Goal: Information Seeking & Learning: Learn about a topic

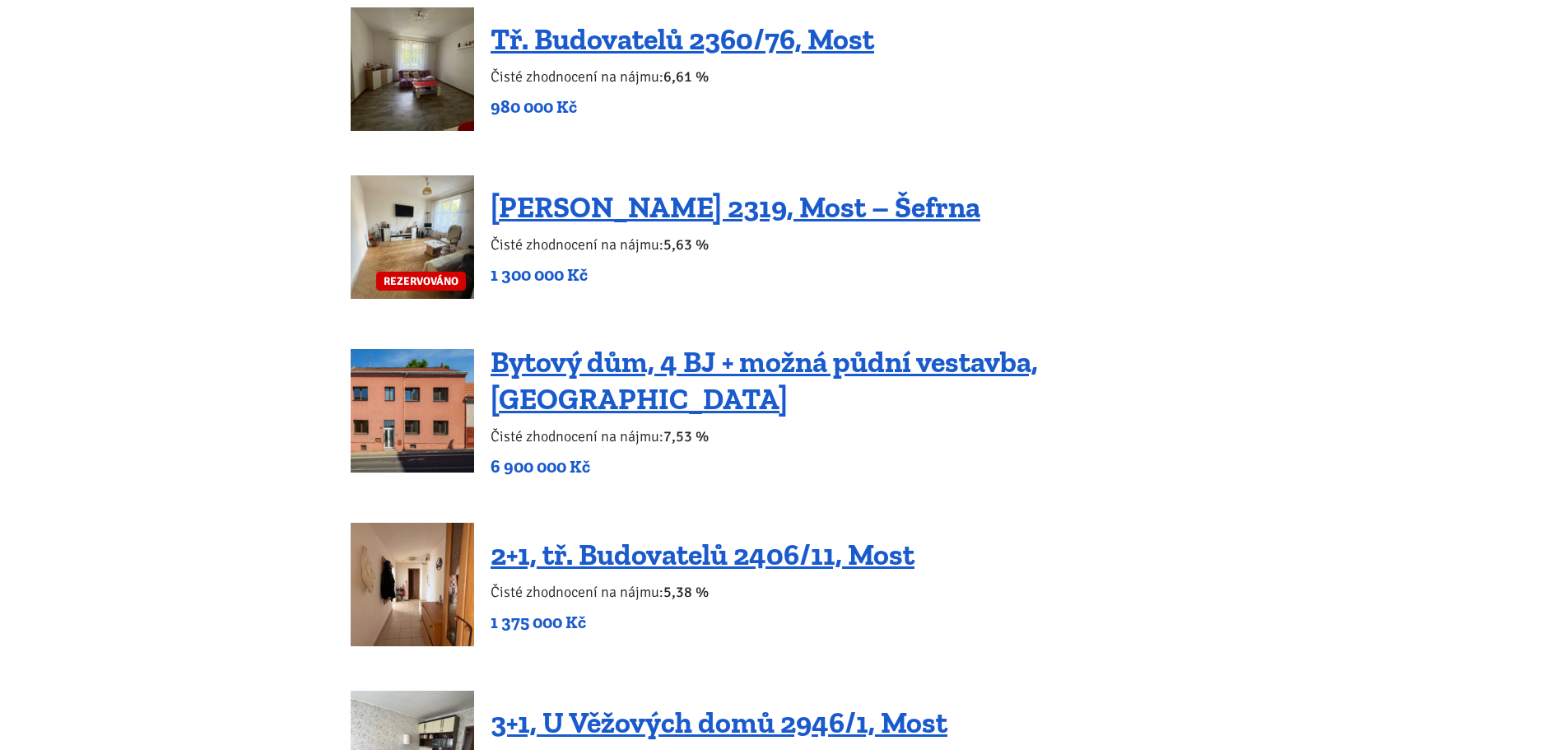
scroll to position [1975, 0]
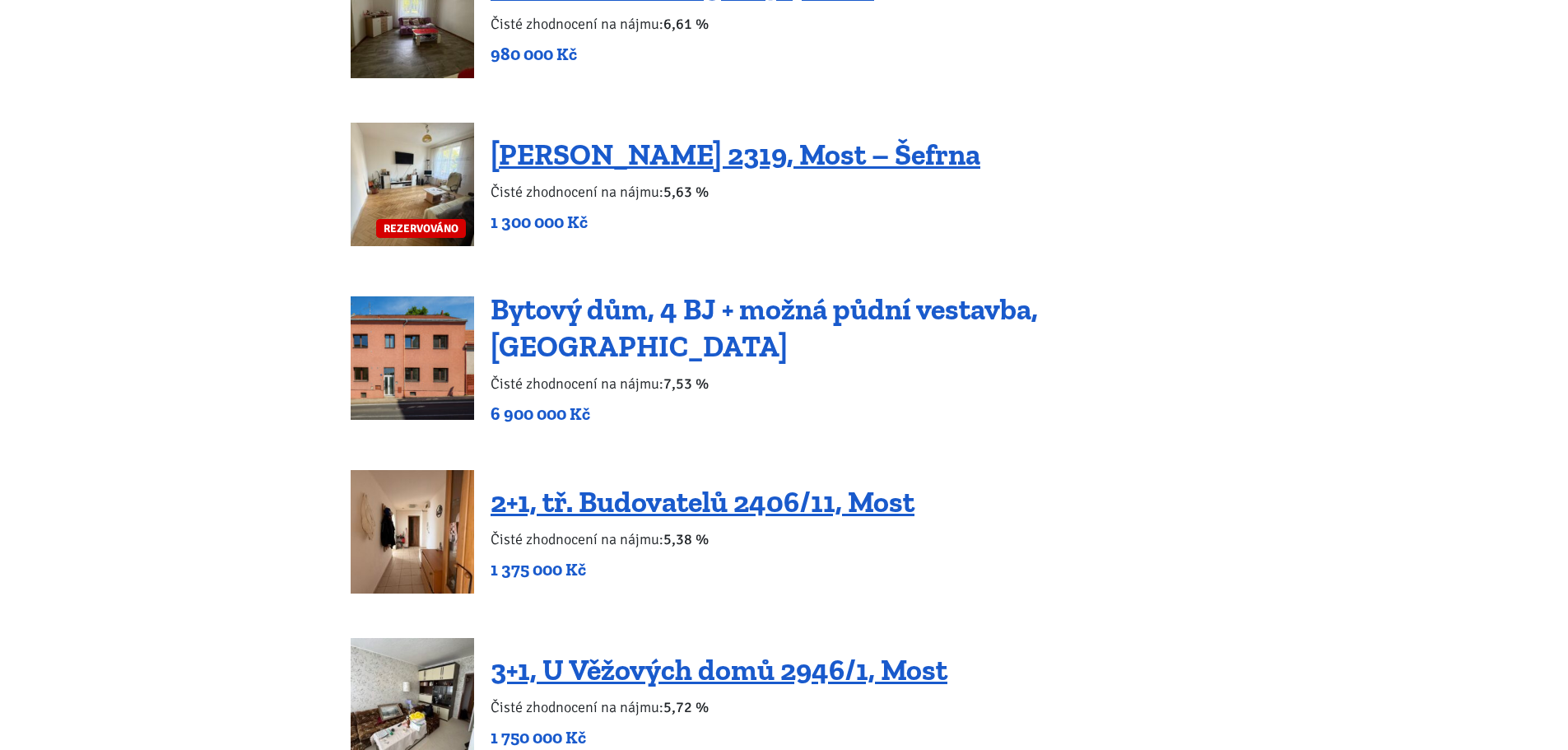
click at [791, 324] on link "Bytový dům, 4 BJ + možná půdní vestavba, [GEOGRAPHIC_DATA]" at bounding box center [764, 328] width 548 height 73
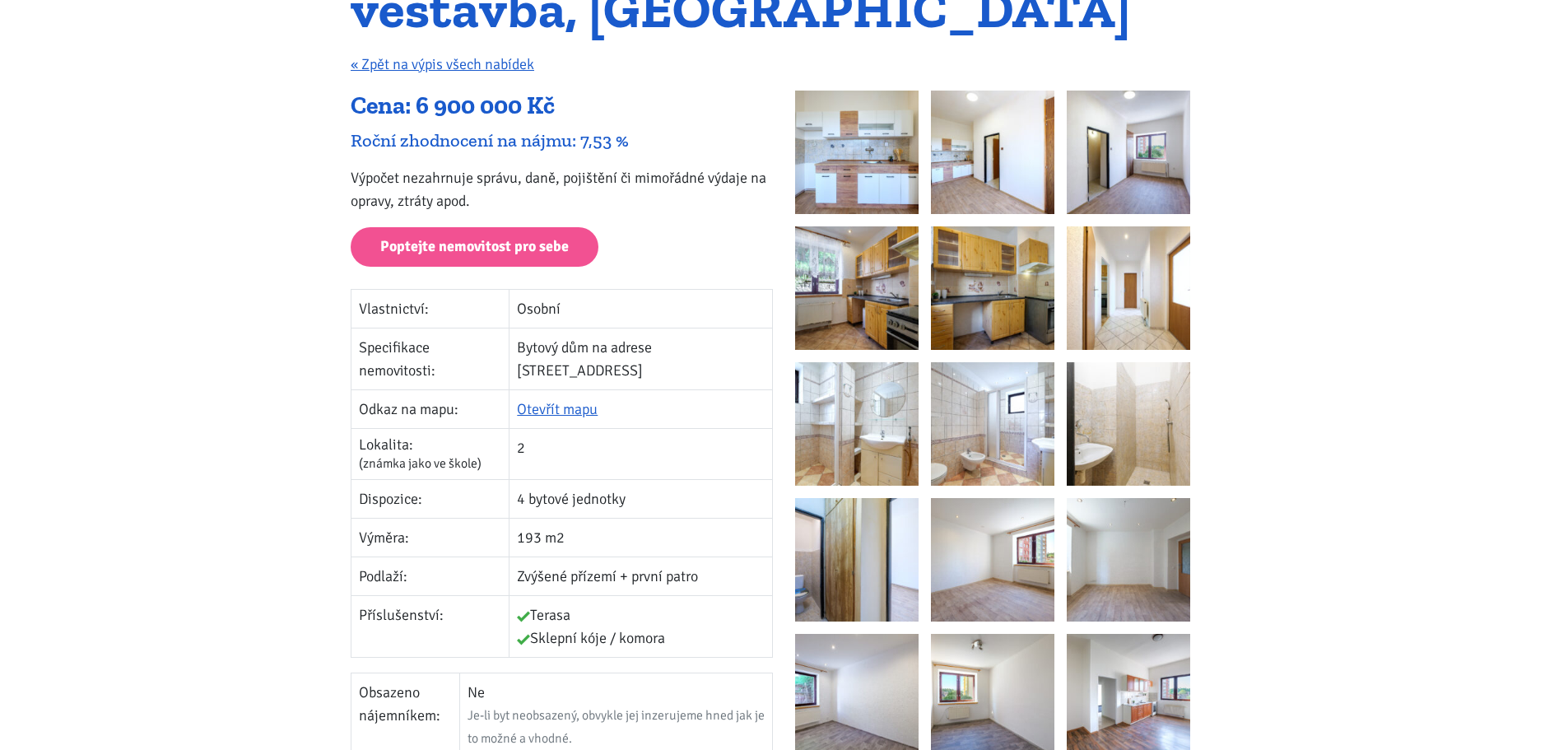
scroll to position [247, 0]
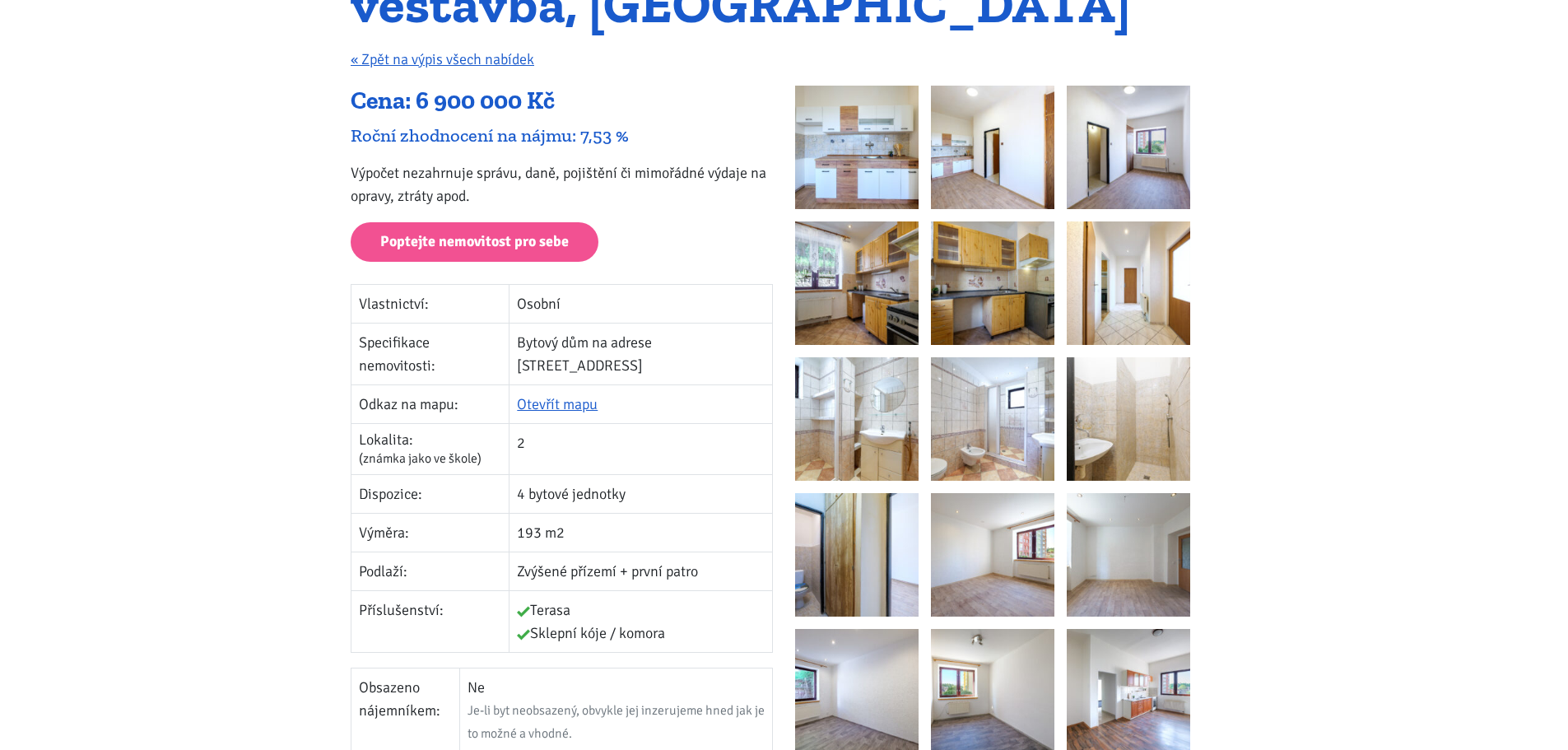
click at [887, 131] on img at bounding box center [856, 147] width 124 height 124
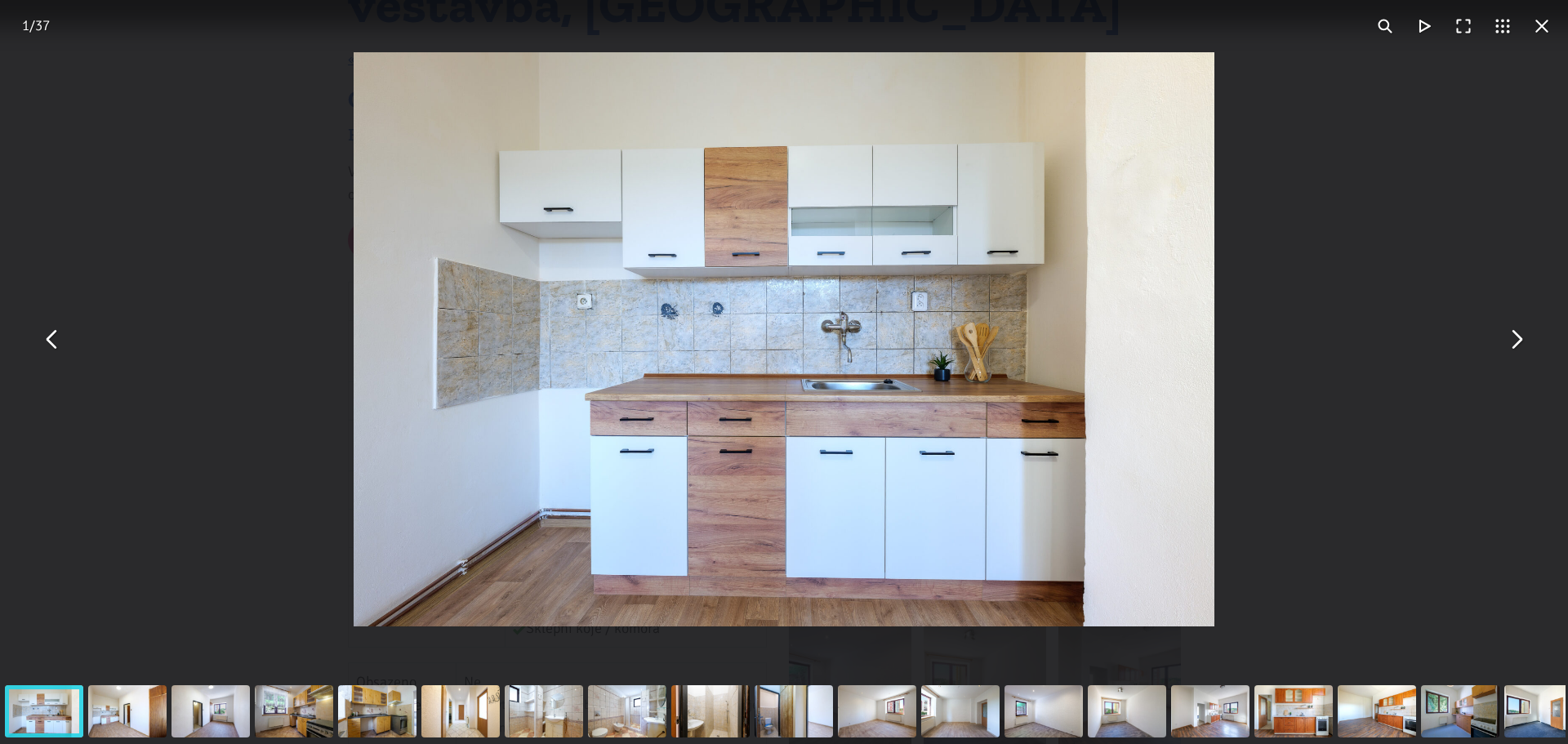
click at [1524, 345] on button "You can close this modal content with the ESC key" at bounding box center [1515, 339] width 39 height 39
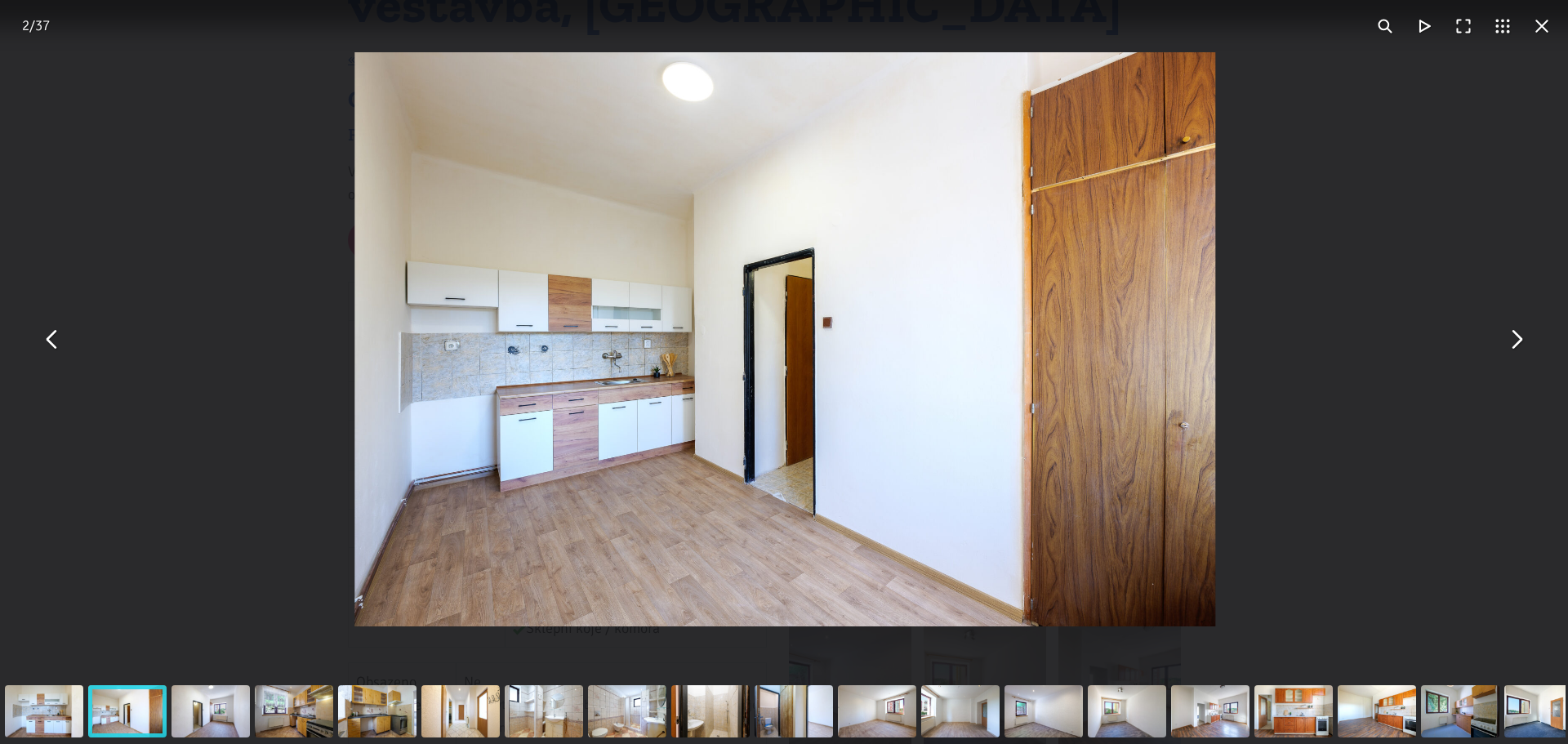
click at [1524, 345] on button "You can close this modal content with the ESC key" at bounding box center [1515, 339] width 39 height 39
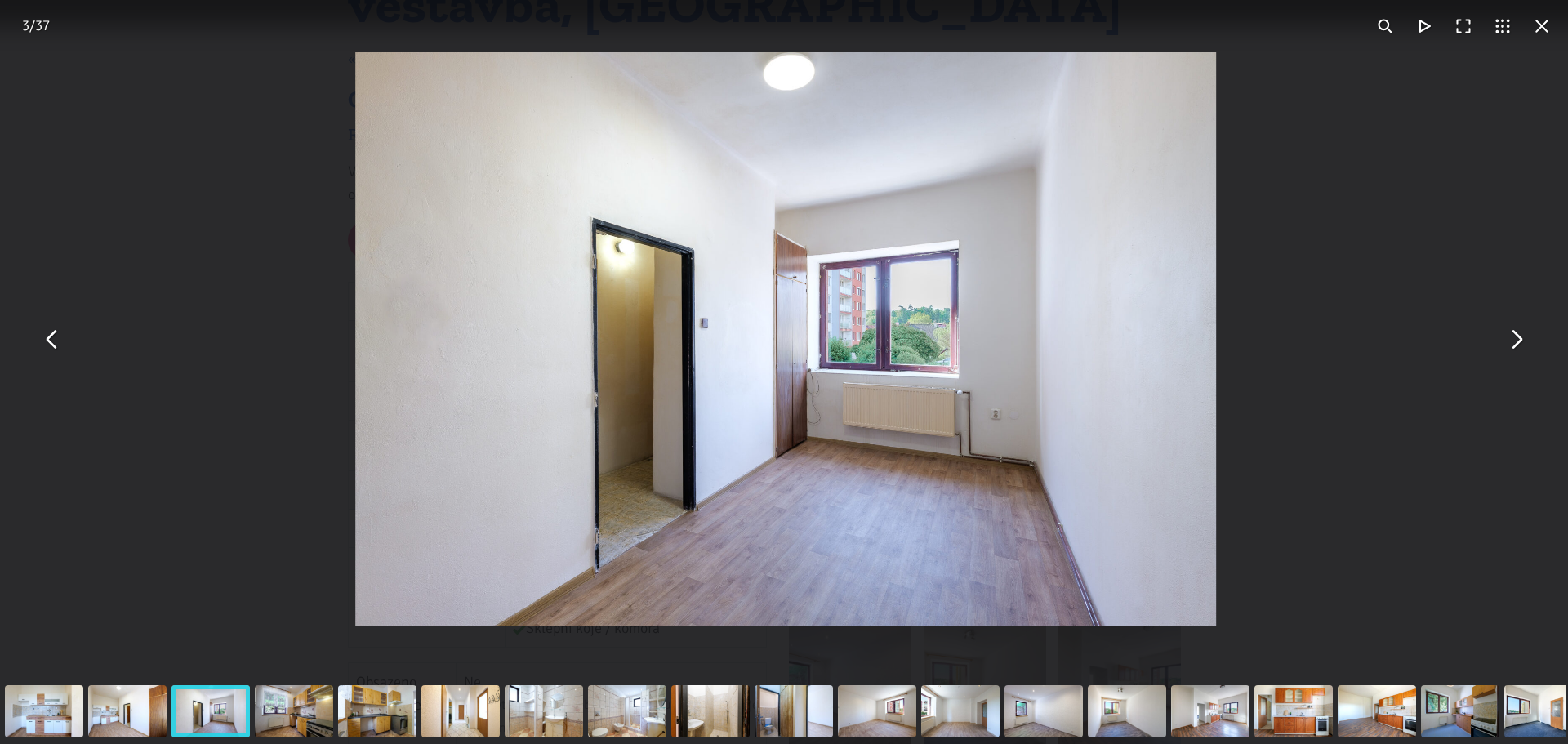
click at [1524, 345] on button "You can close this modal content with the ESC key" at bounding box center [1515, 339] width 39 height 39
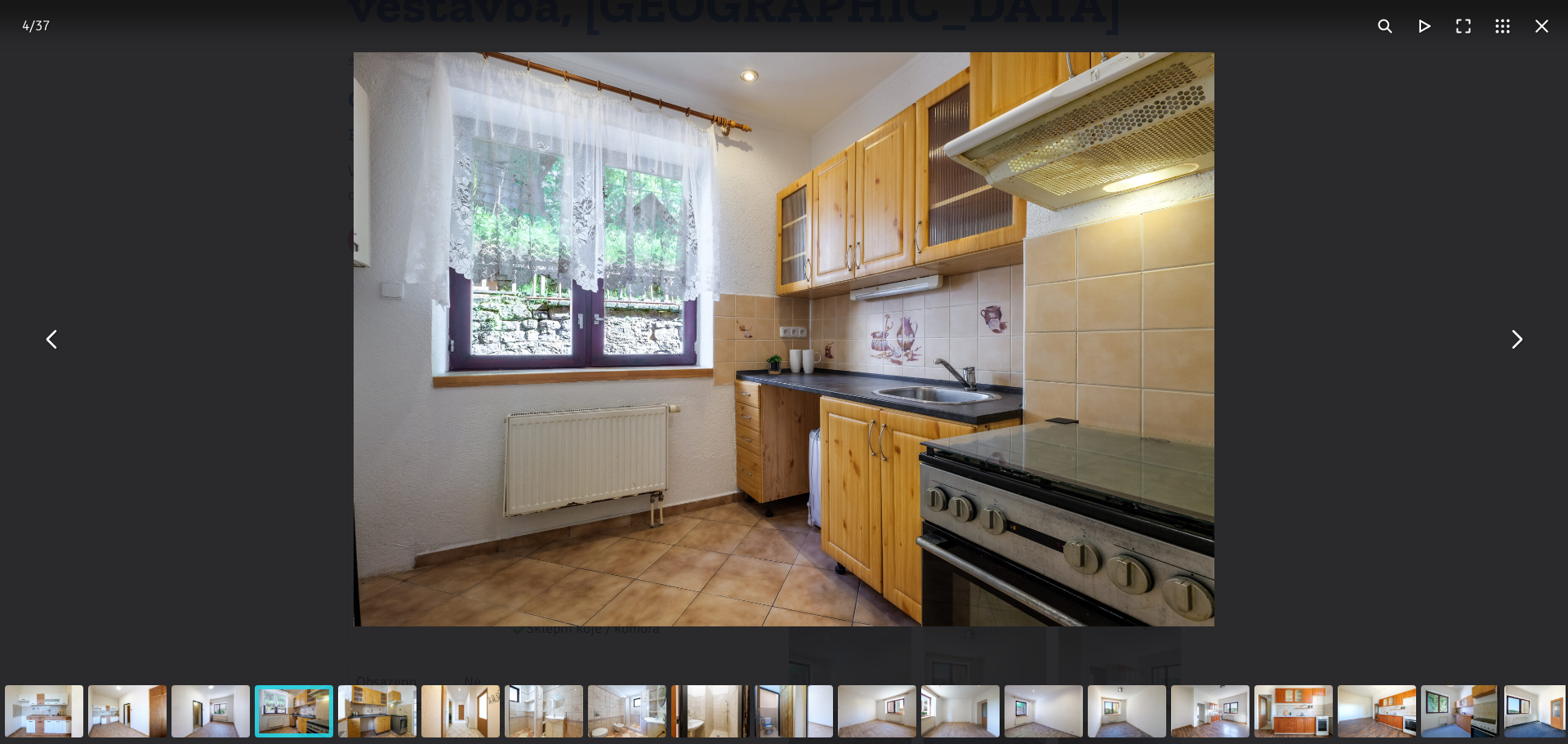
click at [1524, 345] on button "You can close this modal content with the ESC key" at bounding box center [1515, 339] width 39 height 39
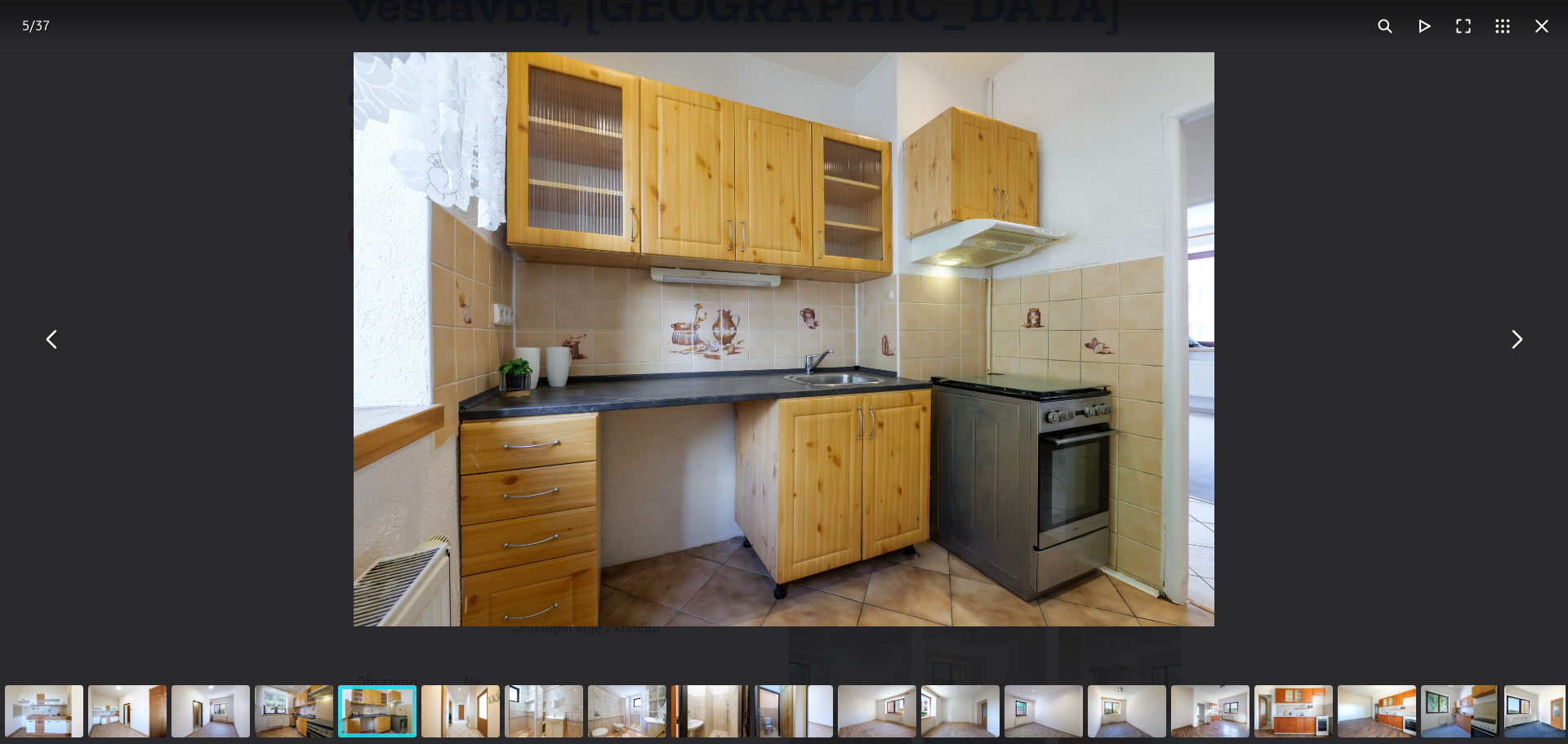
click at [1524, 345] on button "You can close this modal content with the ESC key" at bounding box center [1515, 339] width 39 height 39
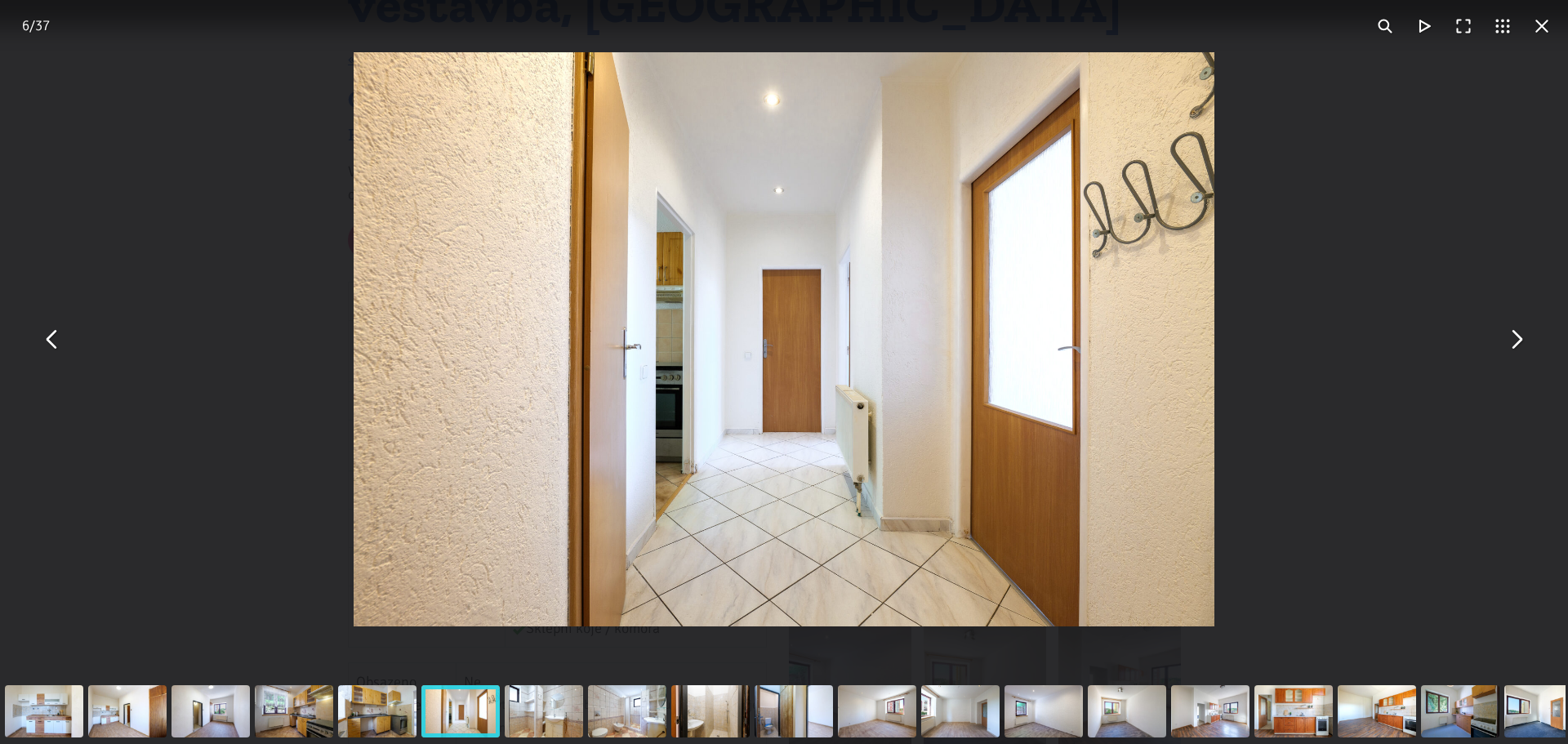
click at [1524, 345] on button "You can close this modal content with the ESC key" at bounding box center [1515, 339] width 39 height 39
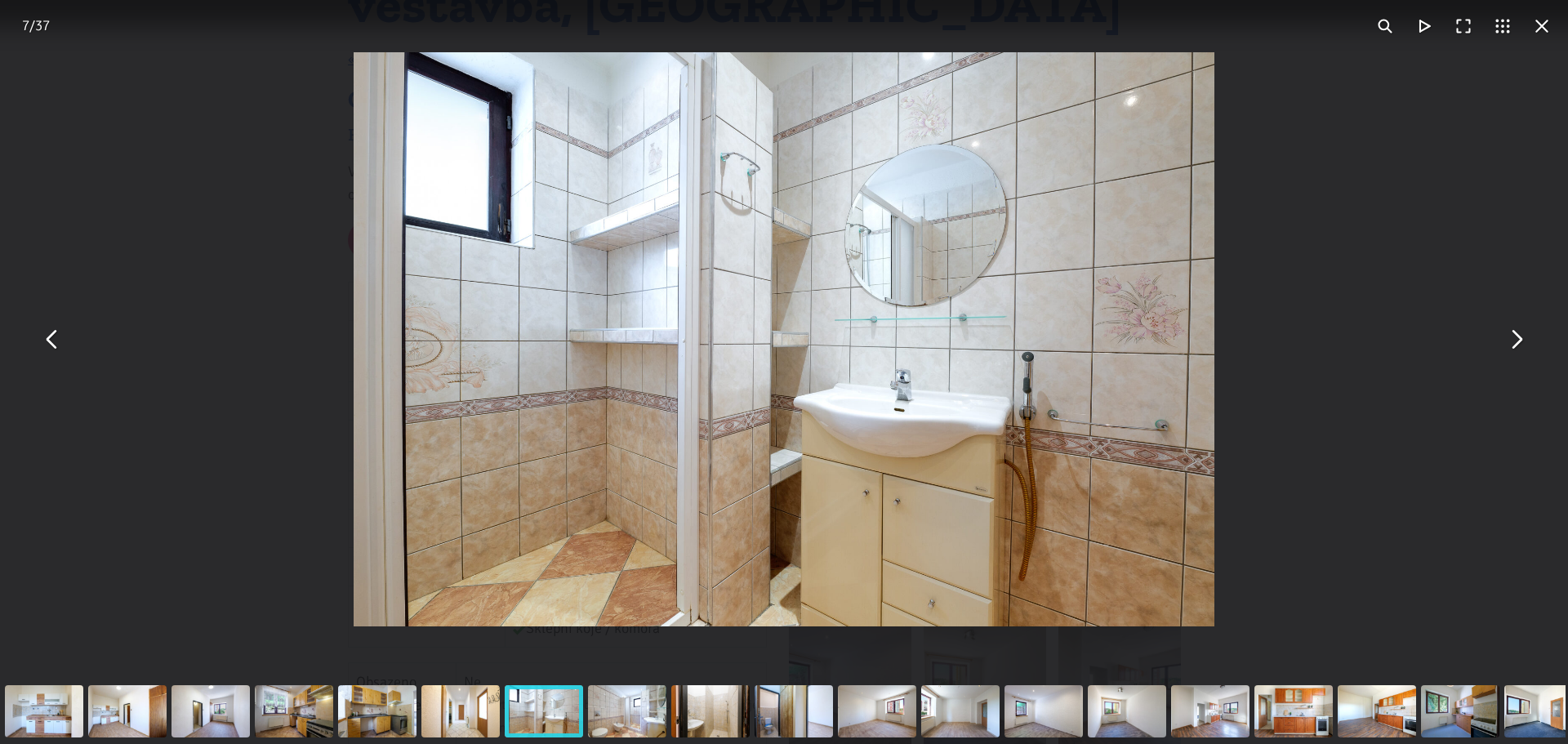
click at [1524, 345] on button "You can close this modal content with the ESC key" at bounding box center [1515, 339] width 39 height 39
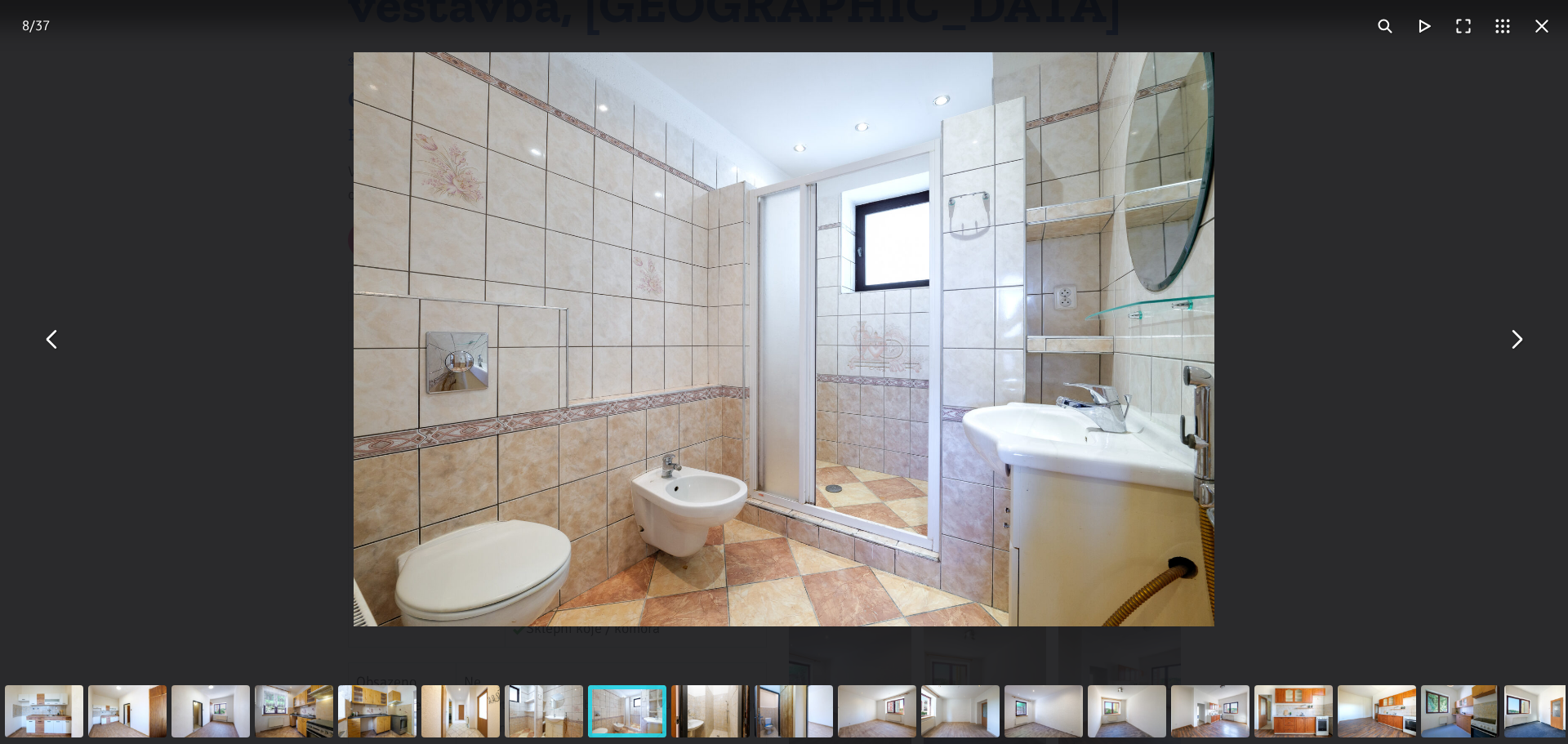
click at [1524, 345] on button "You can close this modal content with the ESC key" at bounding box center [1515, 339] width 39 height 39
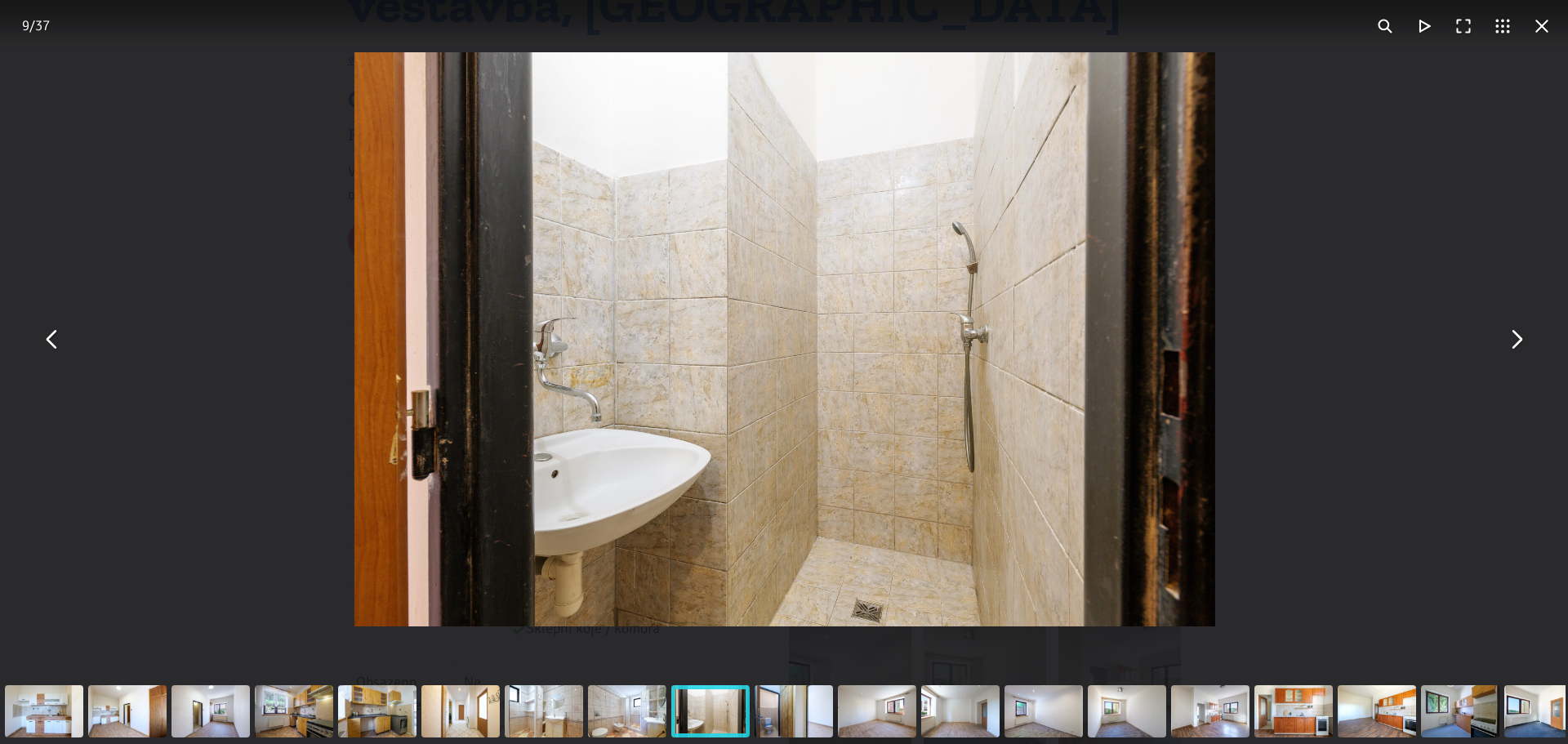
click at [1524, 345] on button "You can close this modal content with the ESC key" at bounding box center [1515, 339] width 39 height 39
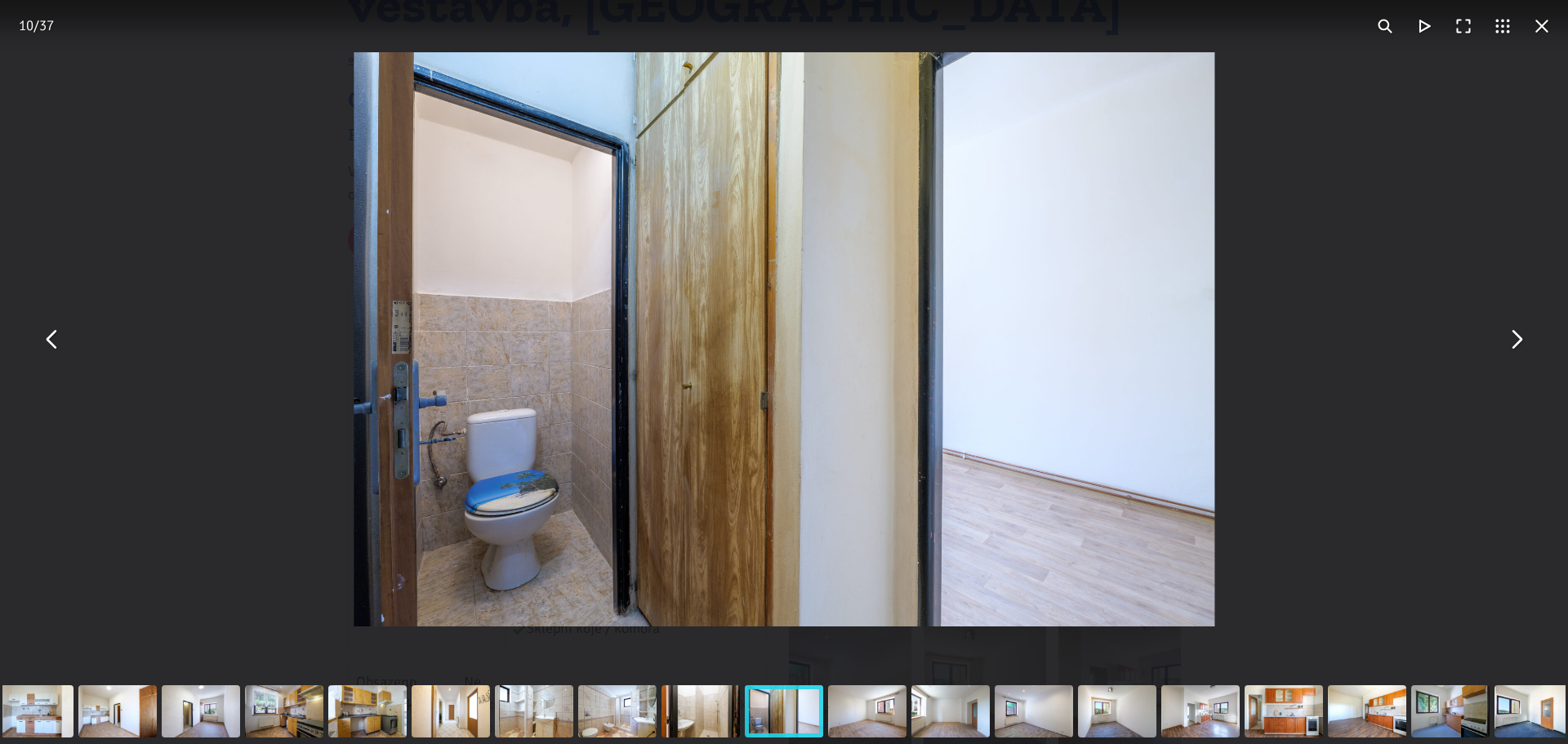
click at [1524, 345] on button "You can close this modal content with the ESC key" at bounding box center [1515, 339] width 39 height 39
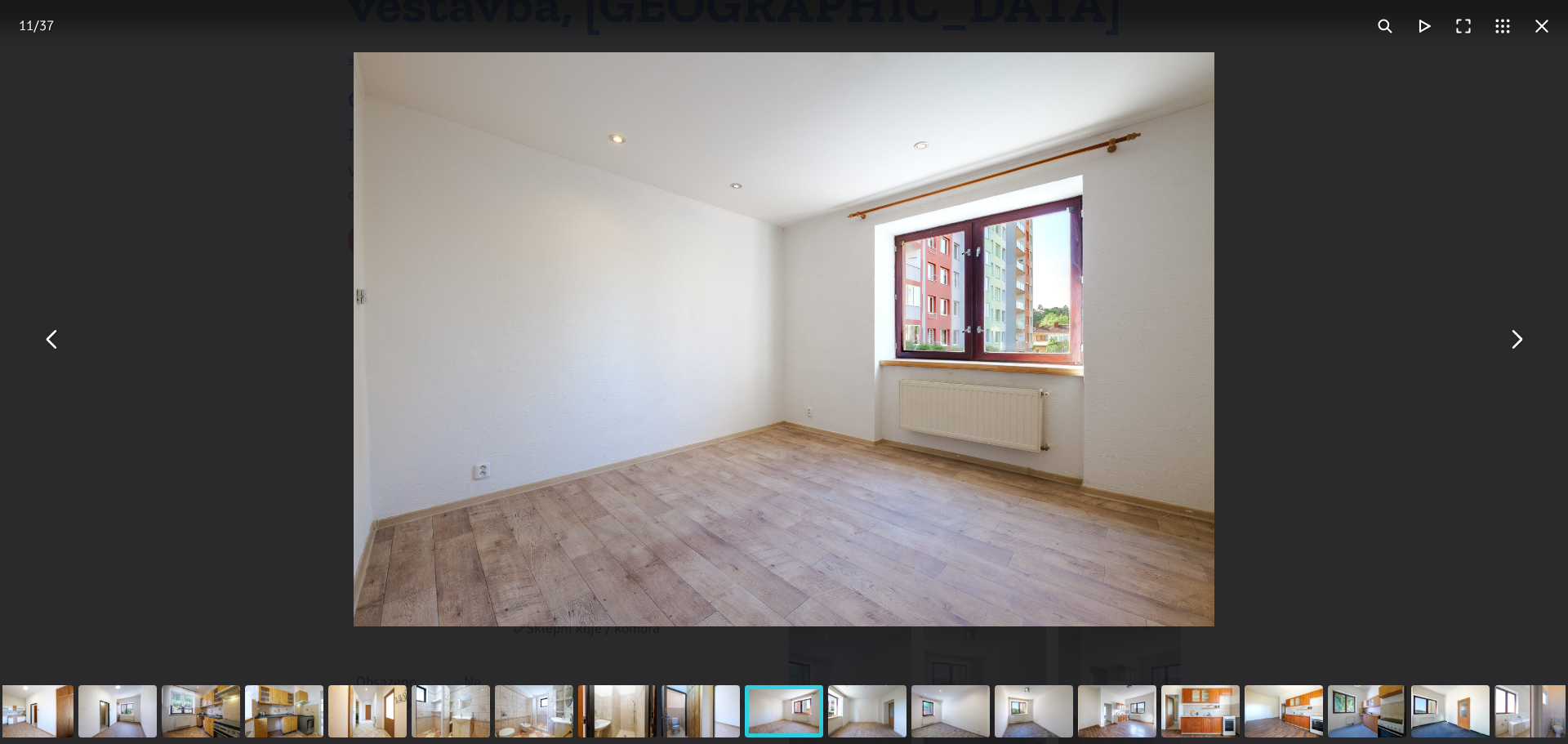
click at [62, 354] on button "You can close this modal content with the ESC key" at bounding box center [52, 339] width 39 height 39
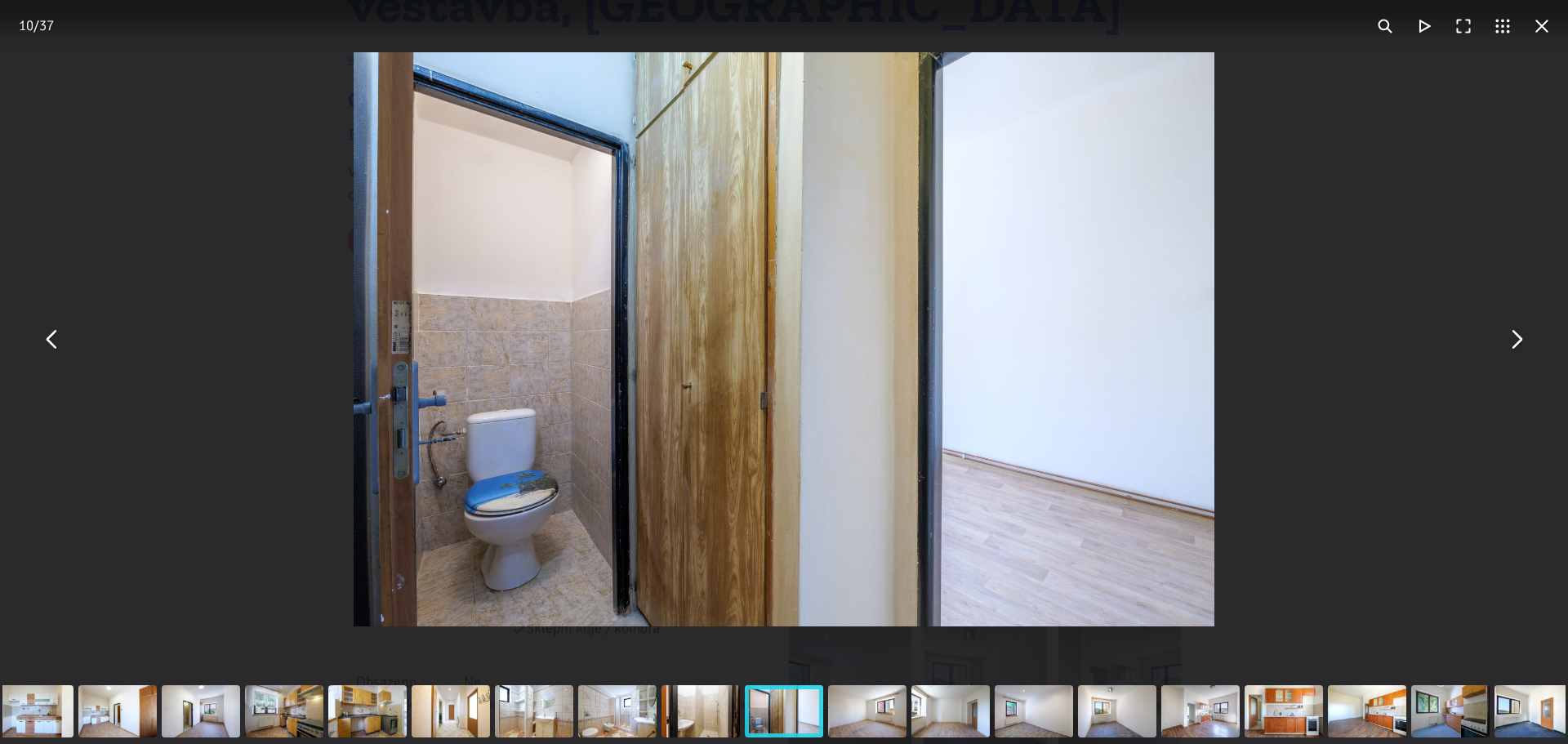
click at [1514, 336] on button "You can close this modal content with the ESC key" at bounding box center [1515, 339] width 39 height 39
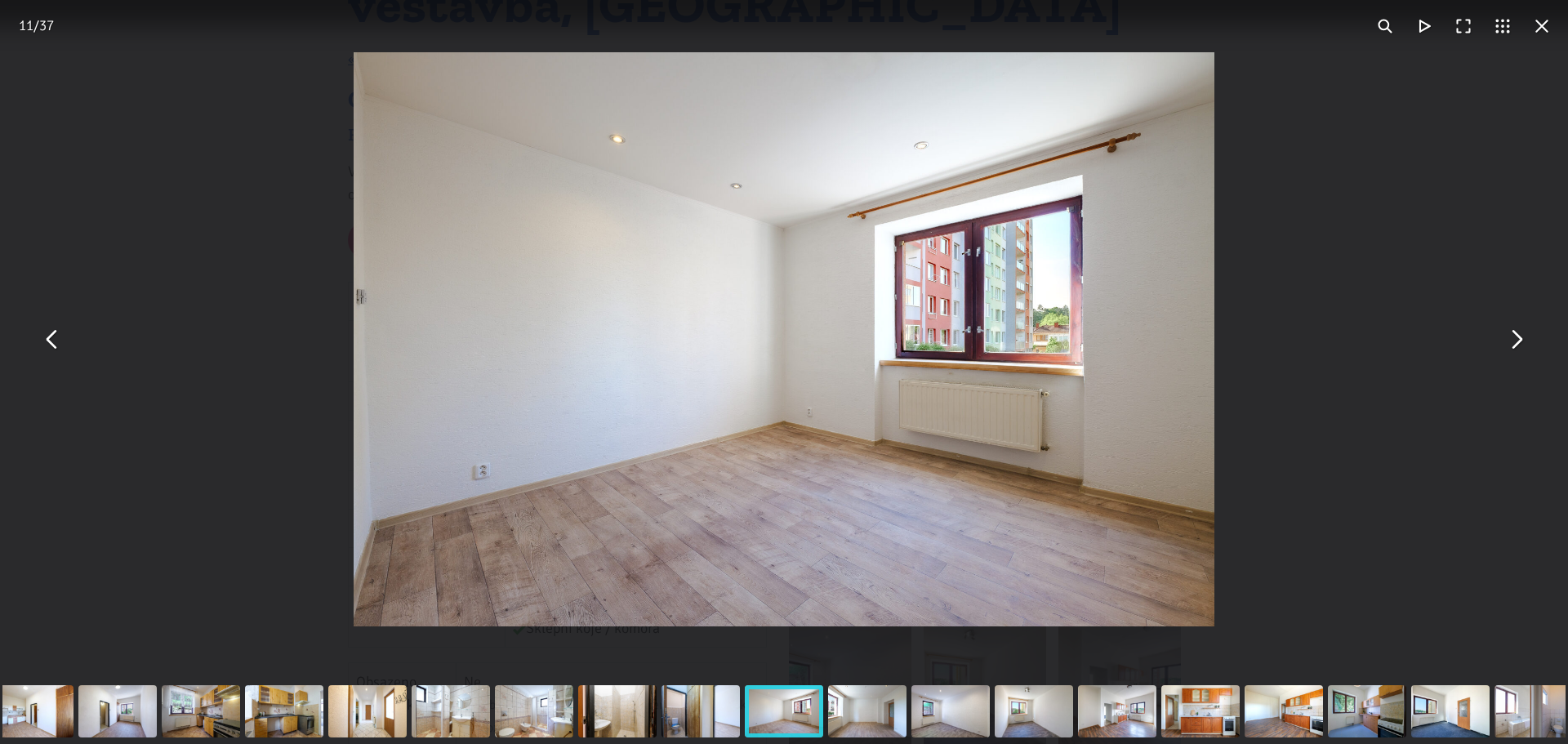
click at [1514, 336] on button "You can close this modal content with the ESC key" at bounding box center [1515, 339] width 39 height 39
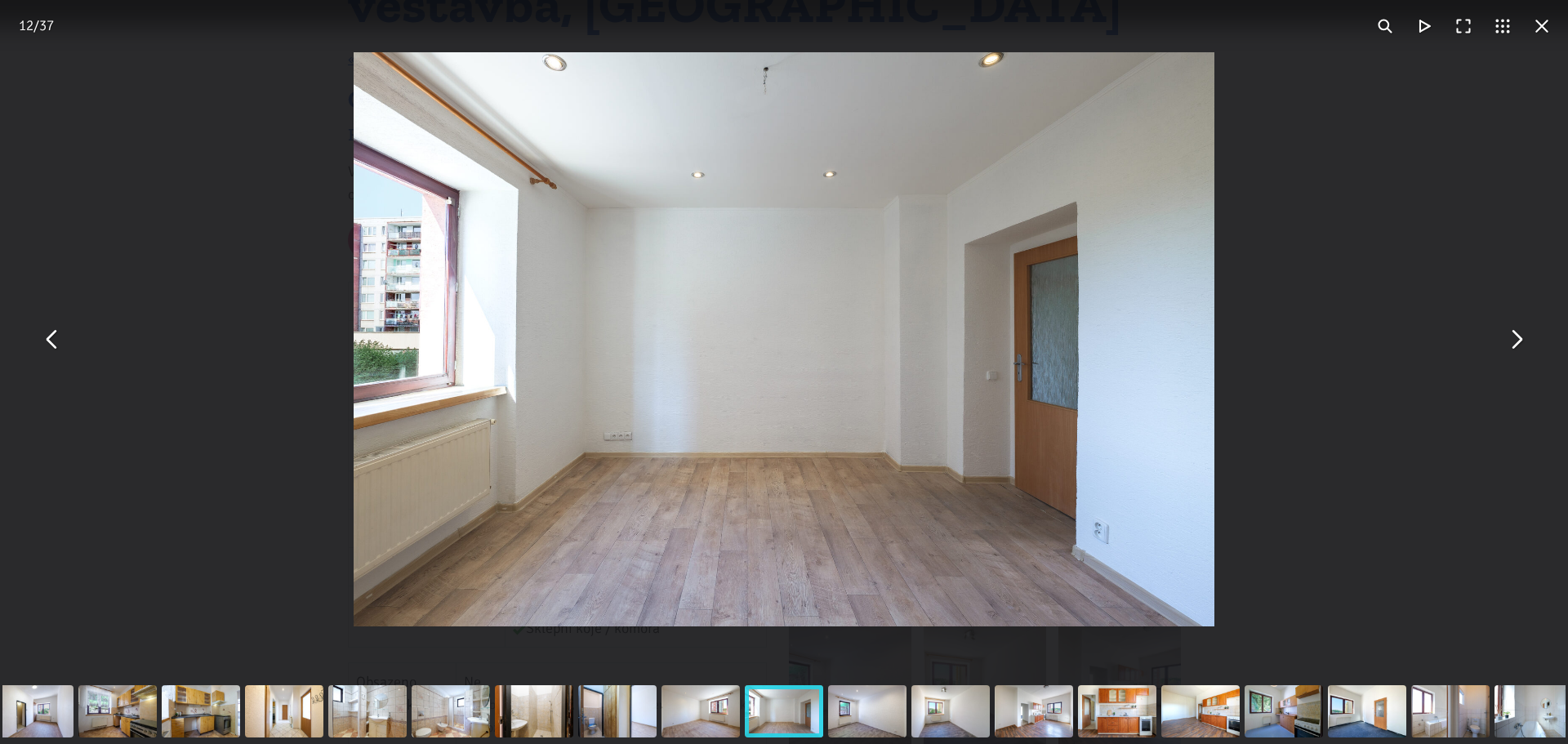
click at [1514, 336] on button "You can close this modal content with the ESC key" at bounding box center [1515, 339] width 39 height 39
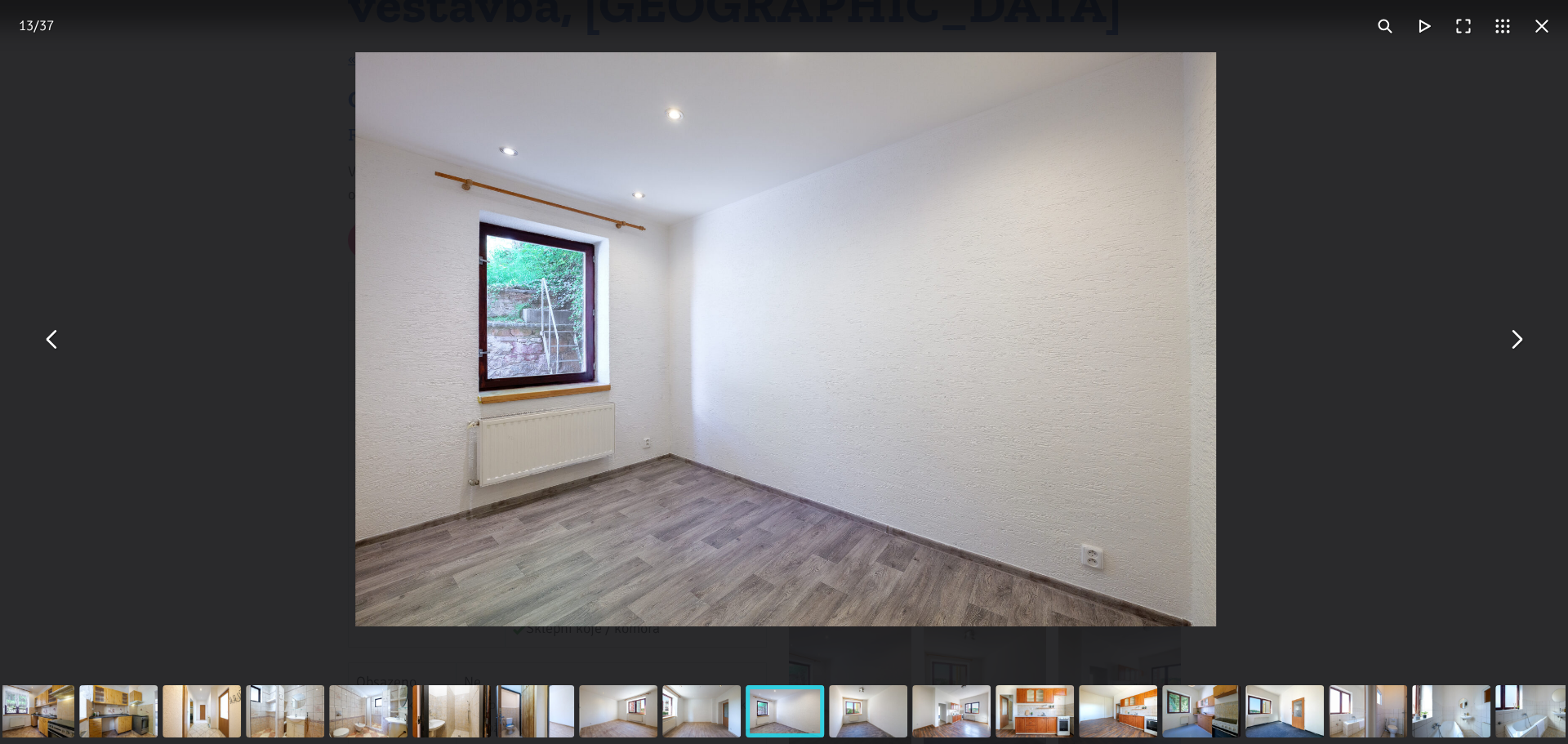
click at [1514, 336] on button "You can close this modal content with the ESC key" at bounding box center [1515, 339] width 39 height 39
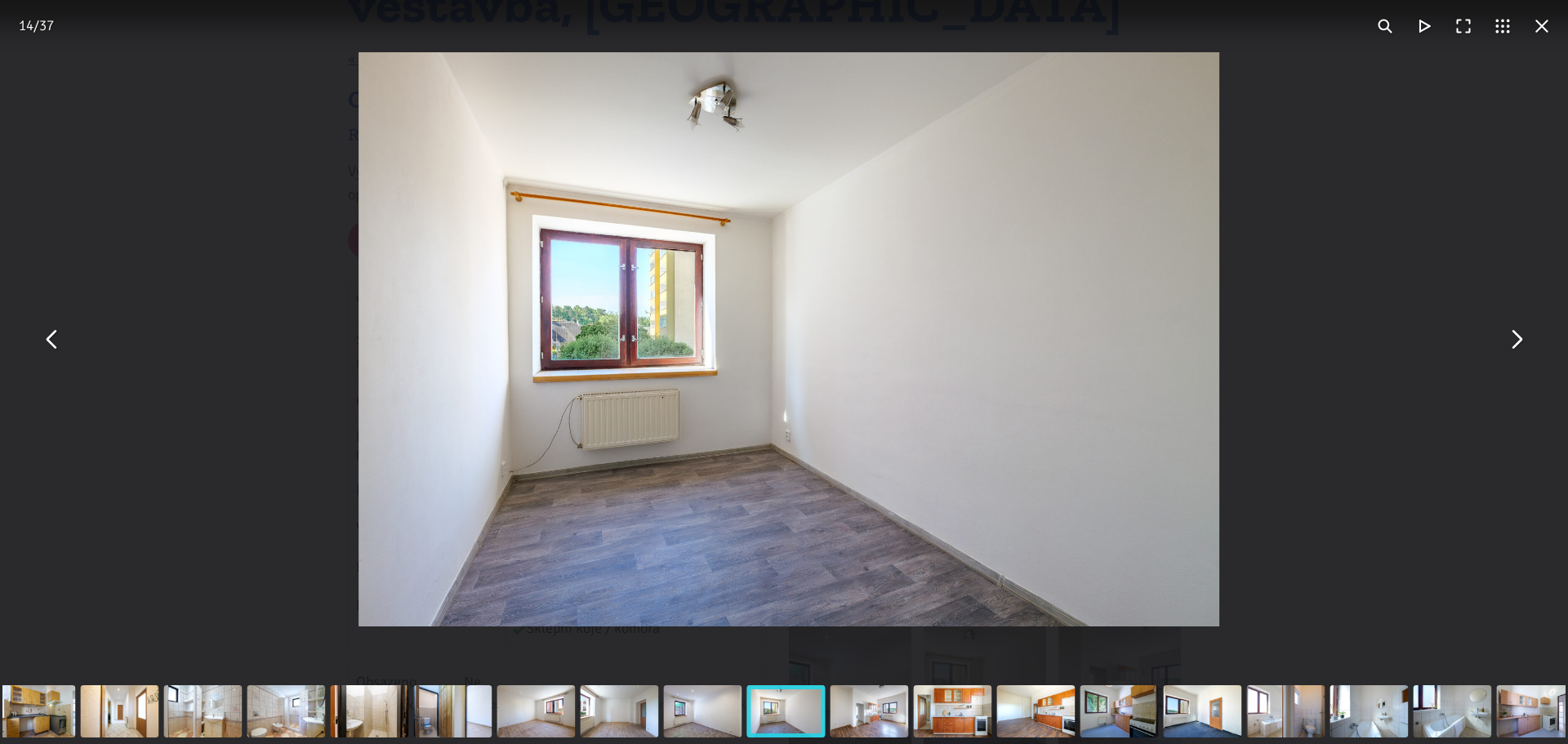
click at [1514, 336] on button "You can close this modal content with the ESC key" at bounding box center [1515, 339] width 39 height 39
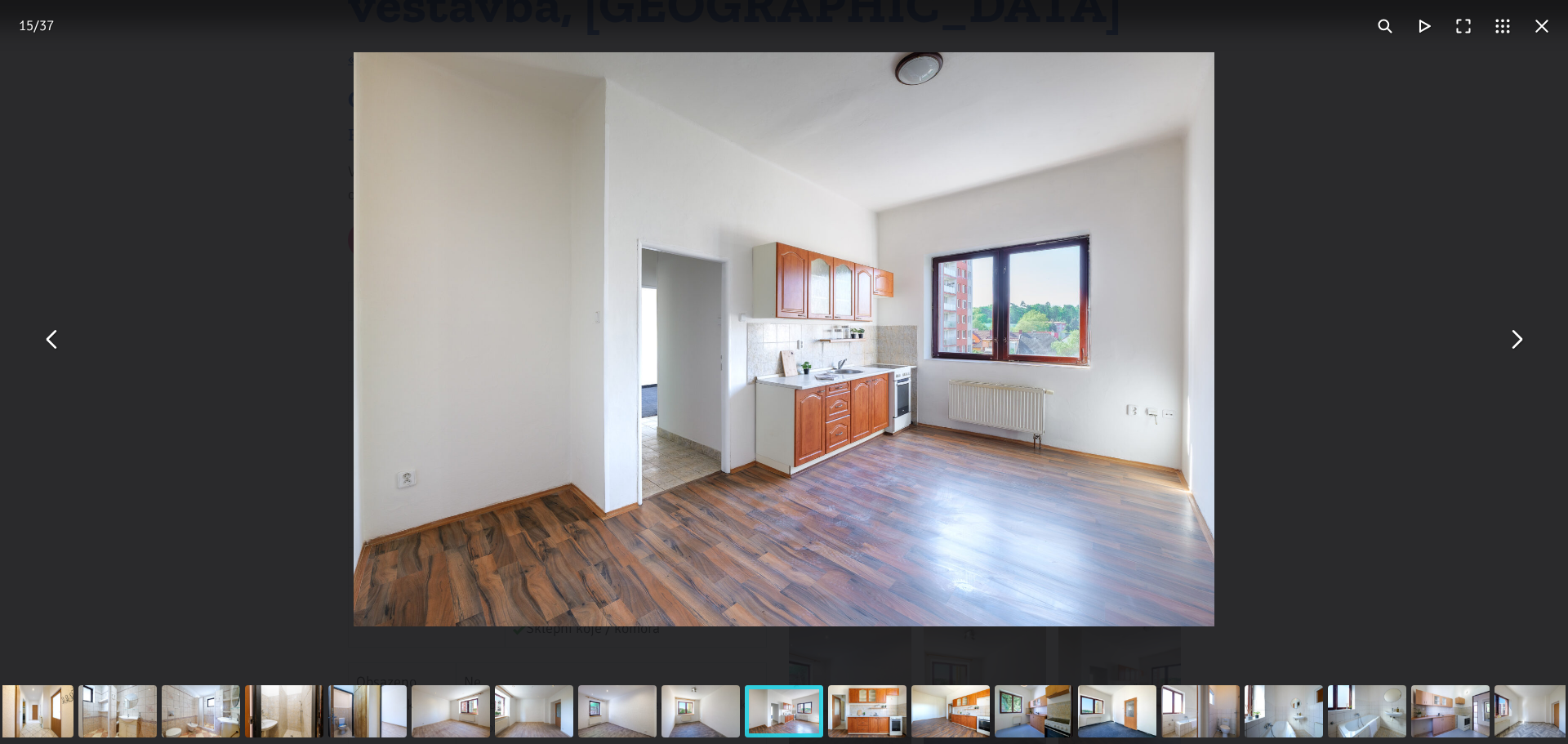
click at [1514, 336] on button "You can close this modal content with the ESC key" at bounding box center [1515, 339] width 39 height 39
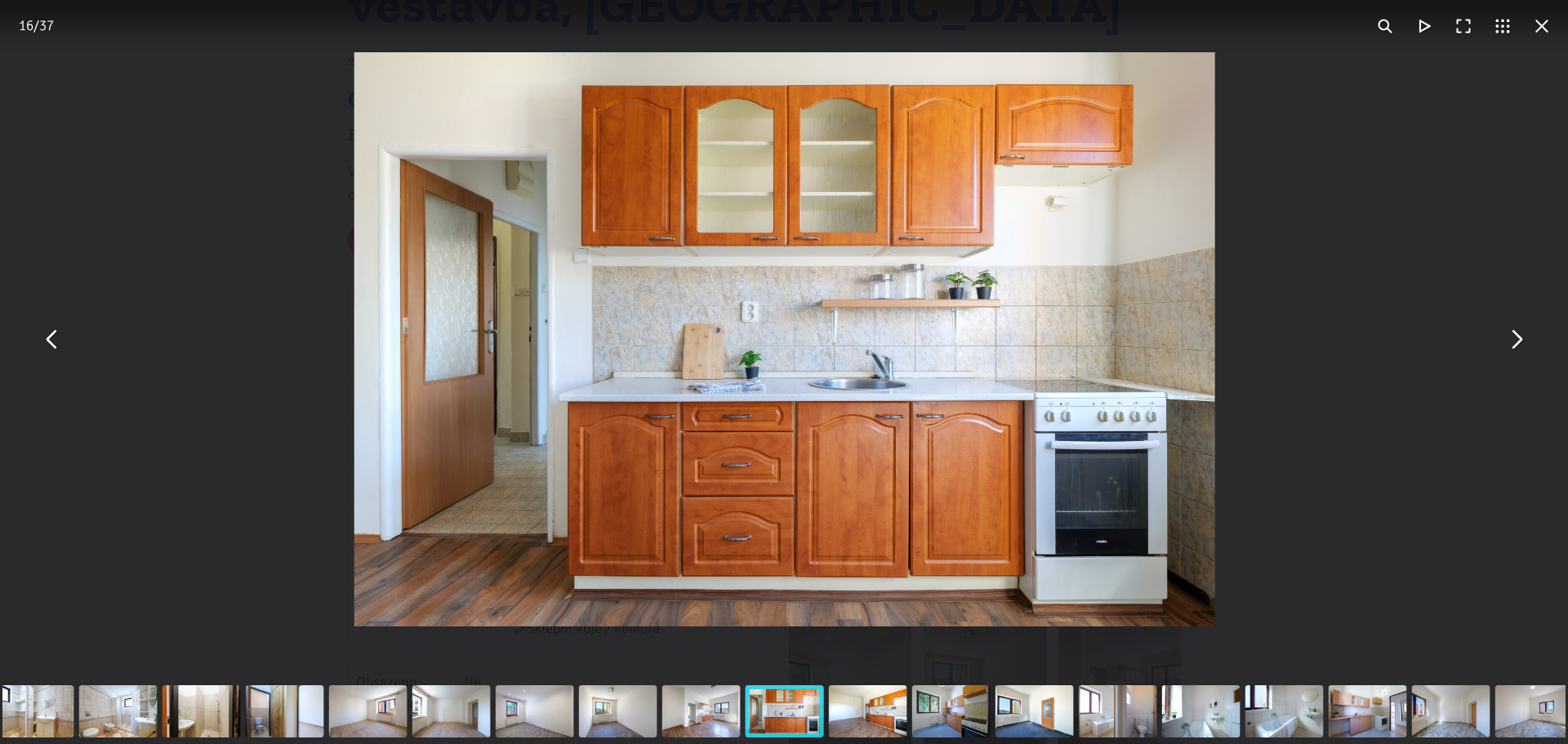
click at [1514, 336] on button "You can close this modal content with the ESC key" at bounding box center [1515, 339] width 39 height 39
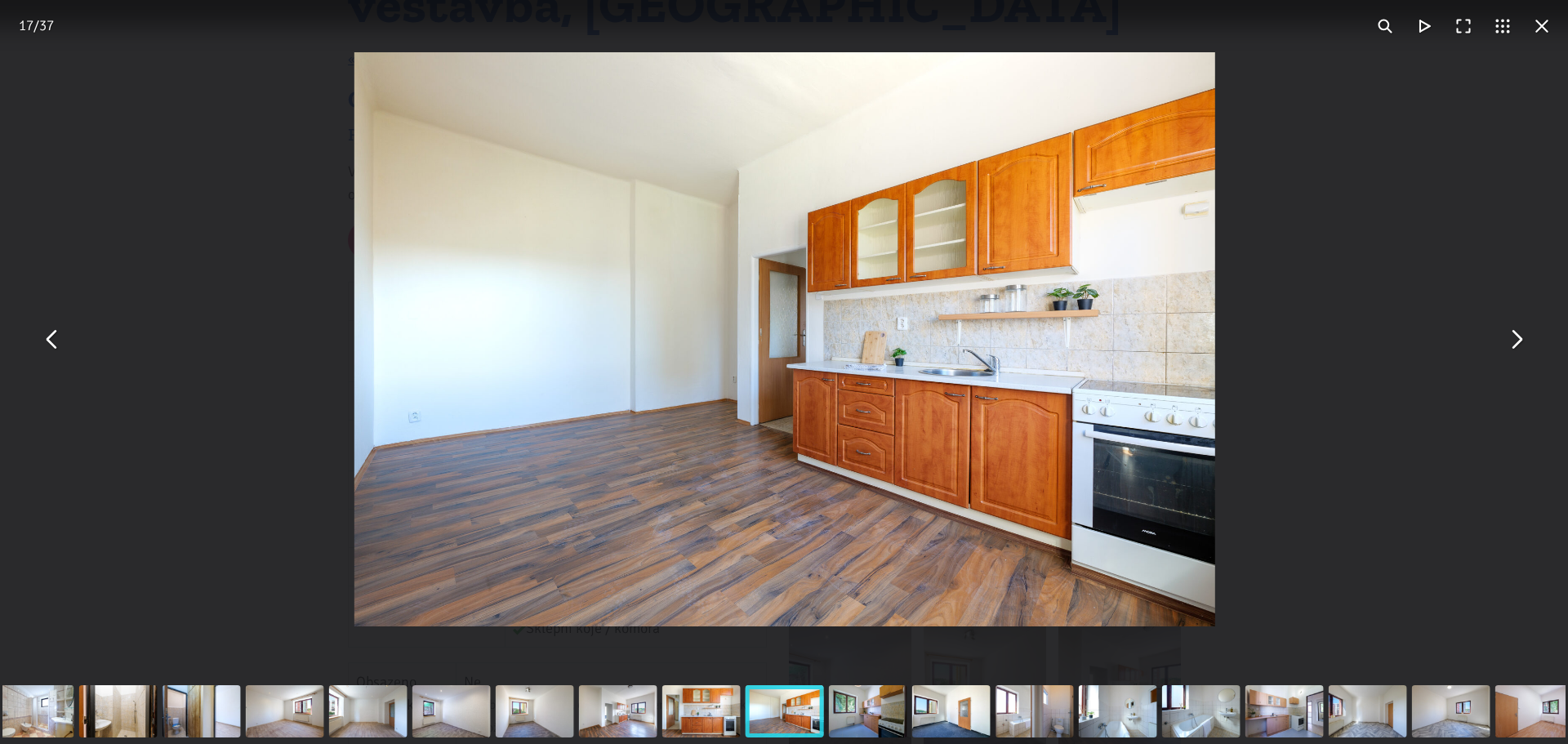
click at [1514, 336] on button "You can close this modal content with the ESC key" at bounding box center [1515, 339] width 39 height 39
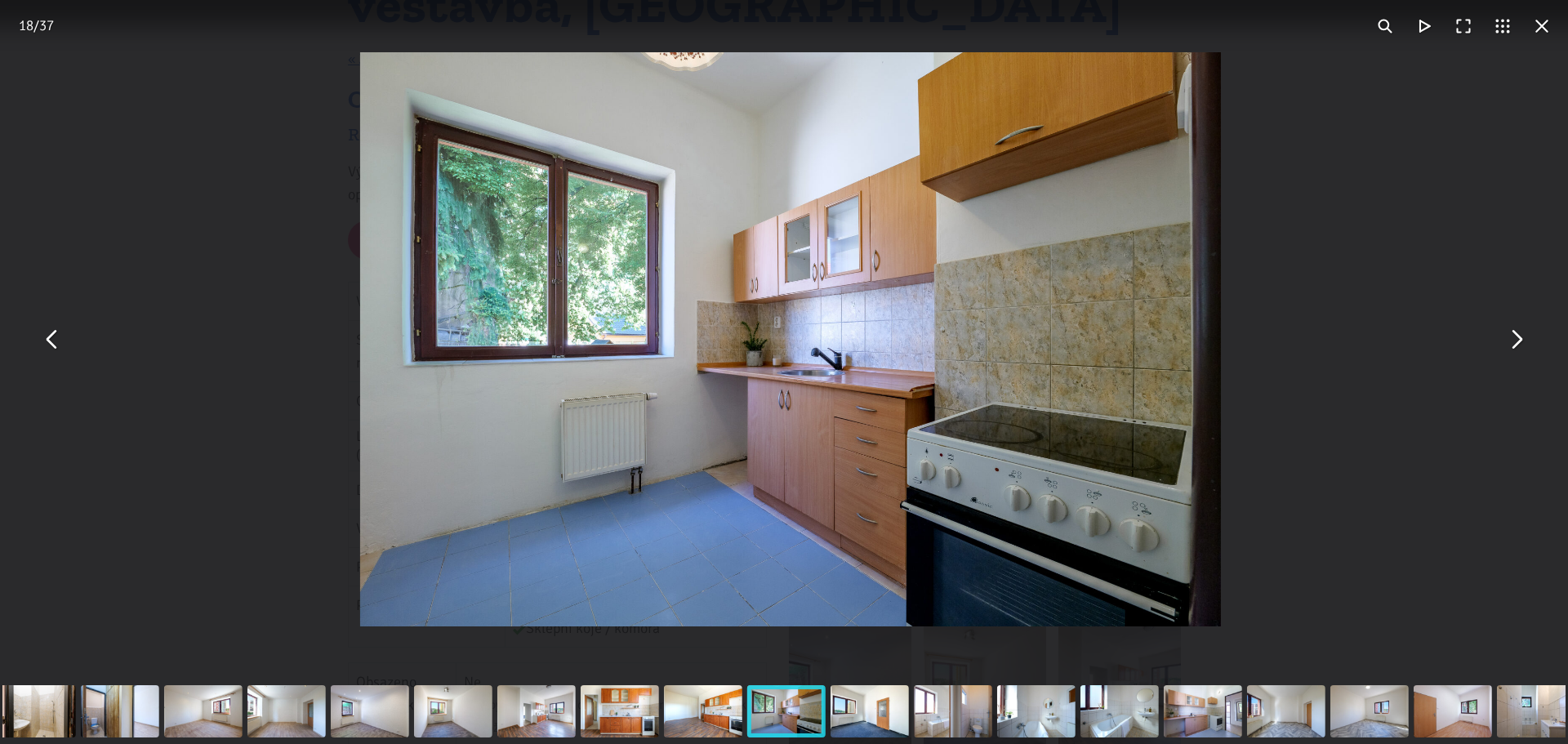
click at [1514, 336] on button "You can close this modal content with the ESC key" at bounding box center [1515, 339] width 39 height 39
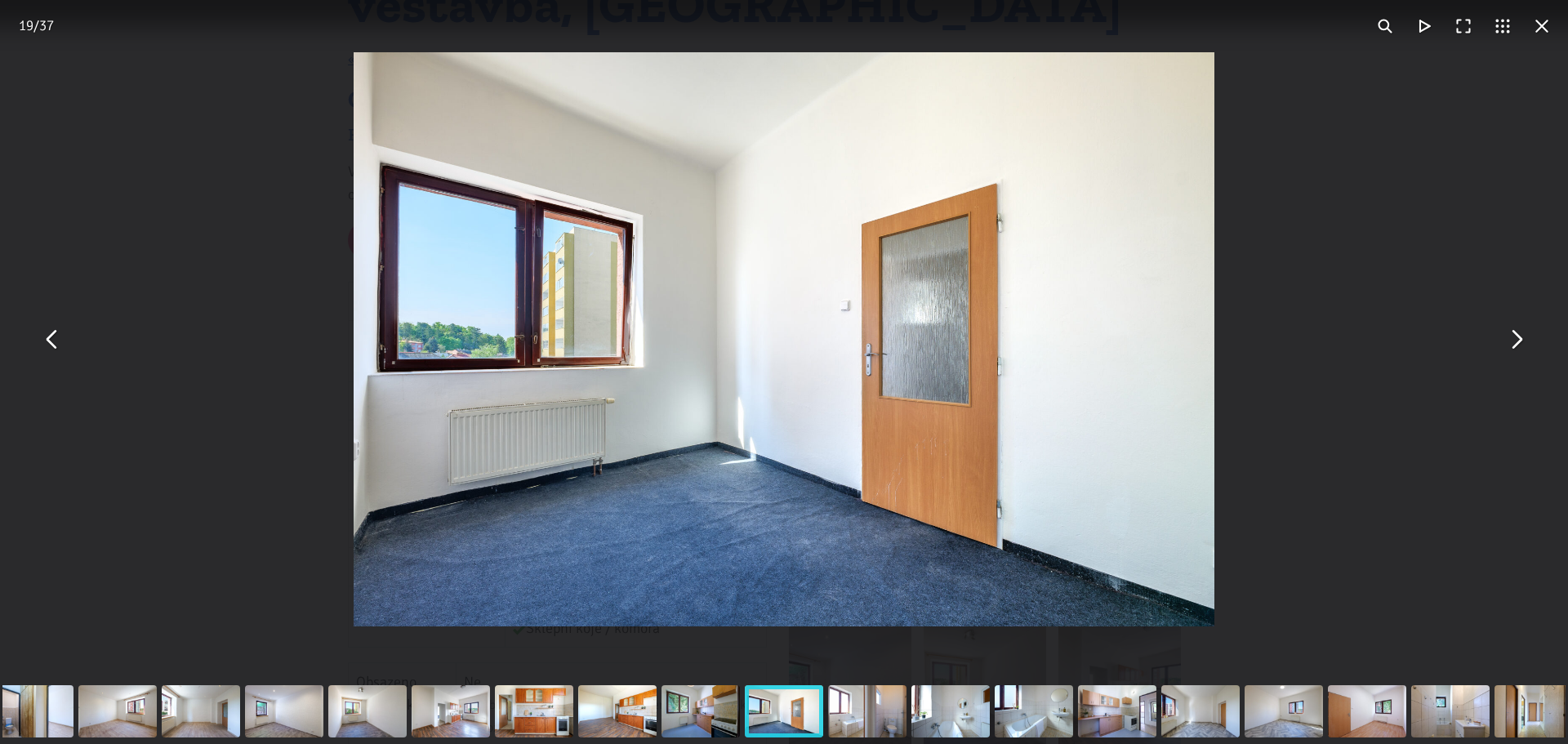
click at [1514, 336] on button "You can close this modal content with the ESC key" at bounding box center [1515, 339] width 39 height 39
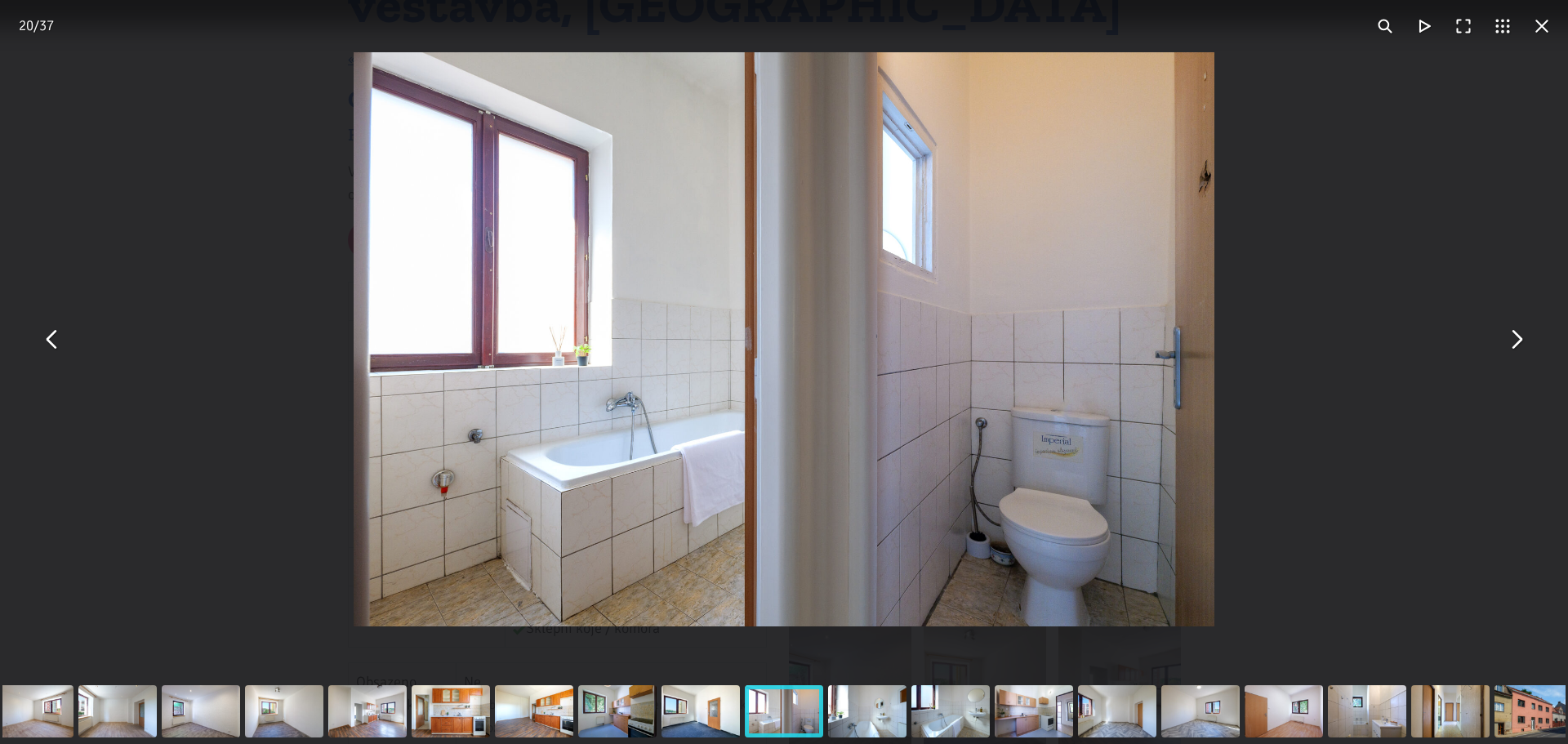
click at [1514, 336] on button "You can close this modal content with the ESC key" at bounding box center [1515, 339] width 39 height 39
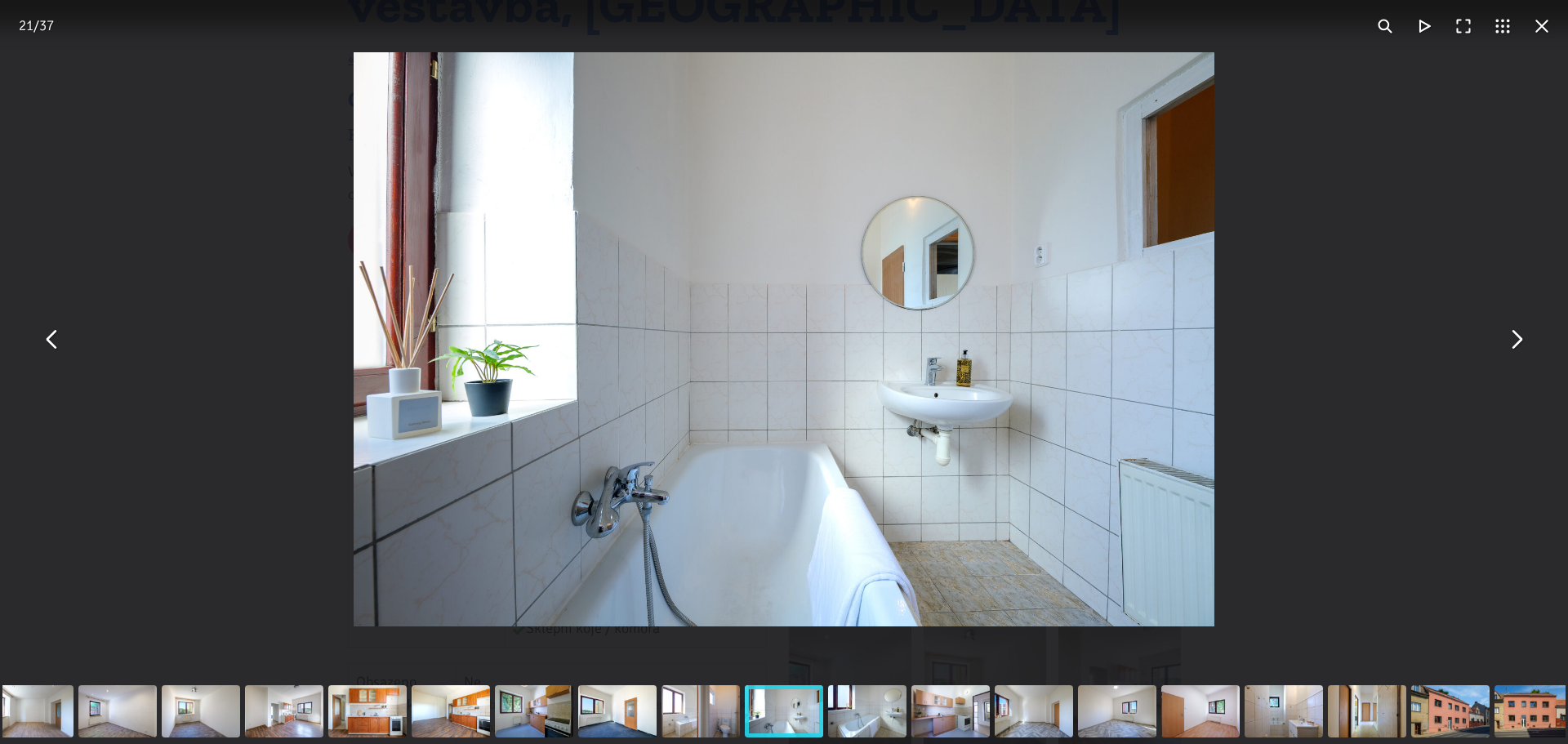
click at [1514, 336] on button "You can close this modal content with the ESC key" at bounding box center [1515, 339] width 39 height 39
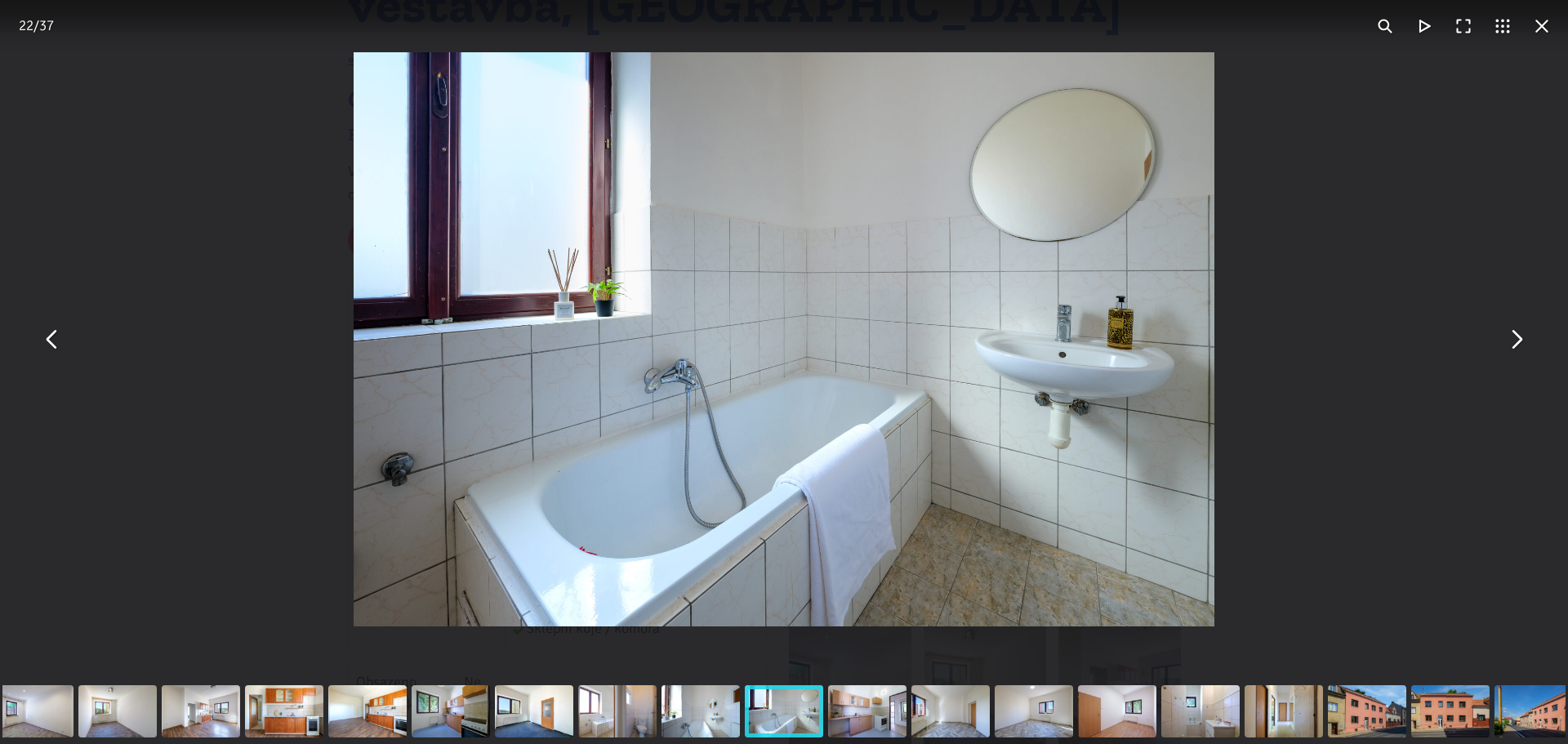
click at [1514, 336] on button "You can close this modal content with the ESC key" at bounding box center [1515, 339] width 39 height 39
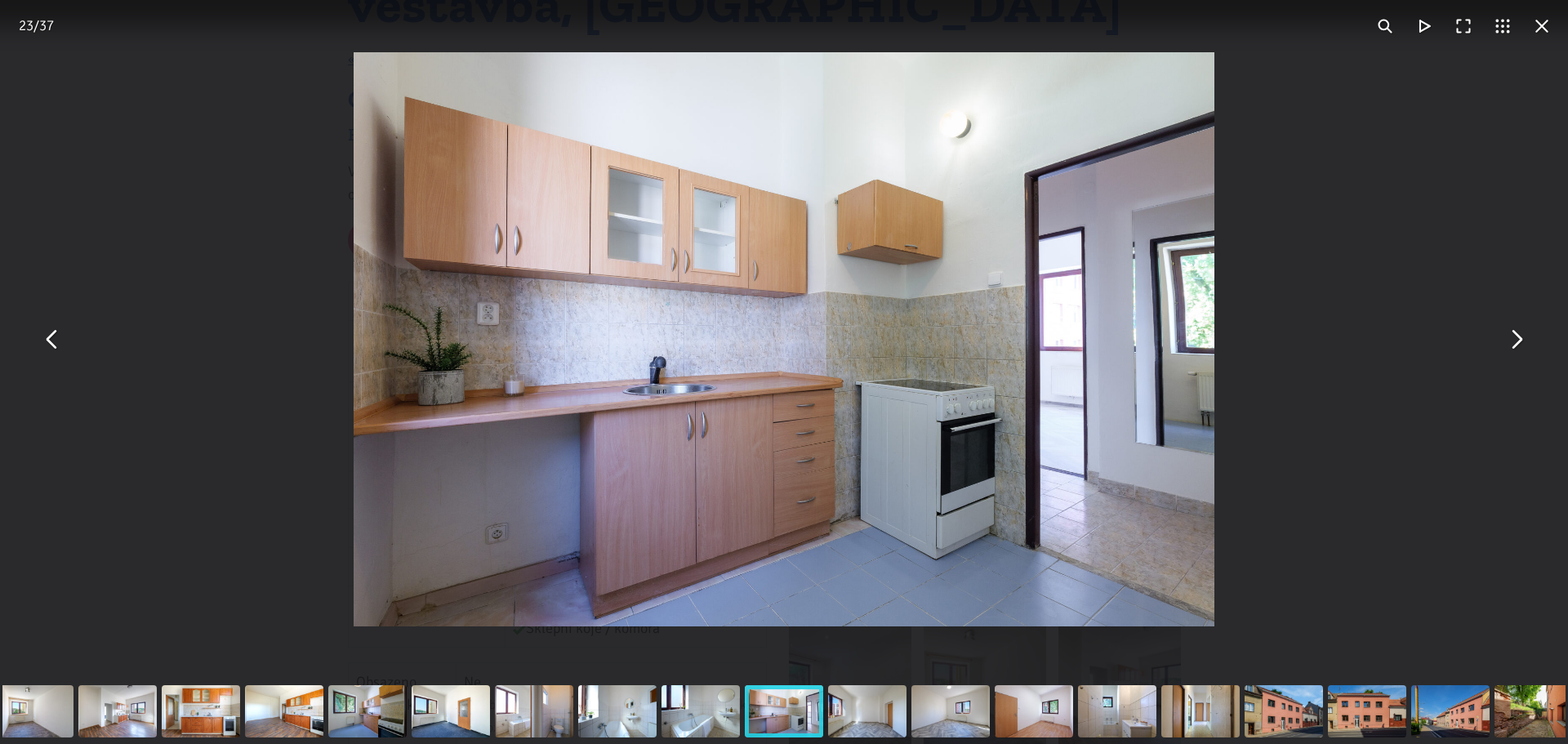
click at [1514, 336] on button "You can close this modal content with the ESC key" at bounding box center [1515, 339] width 39 height 39
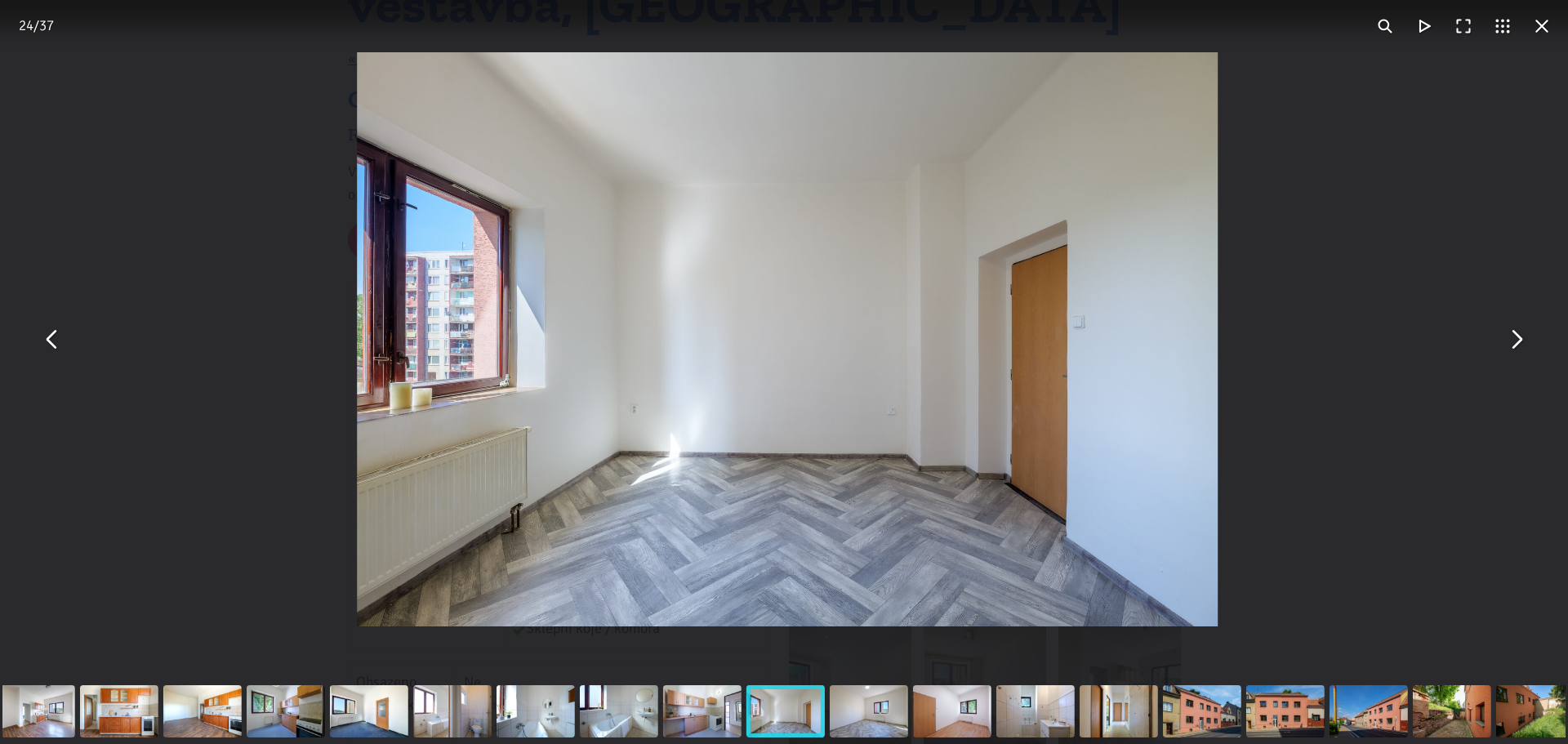
click at [1514, 336] on button "You can close this modal content with the ESC key" at bounding box center [1515, 339] width 39 height 39
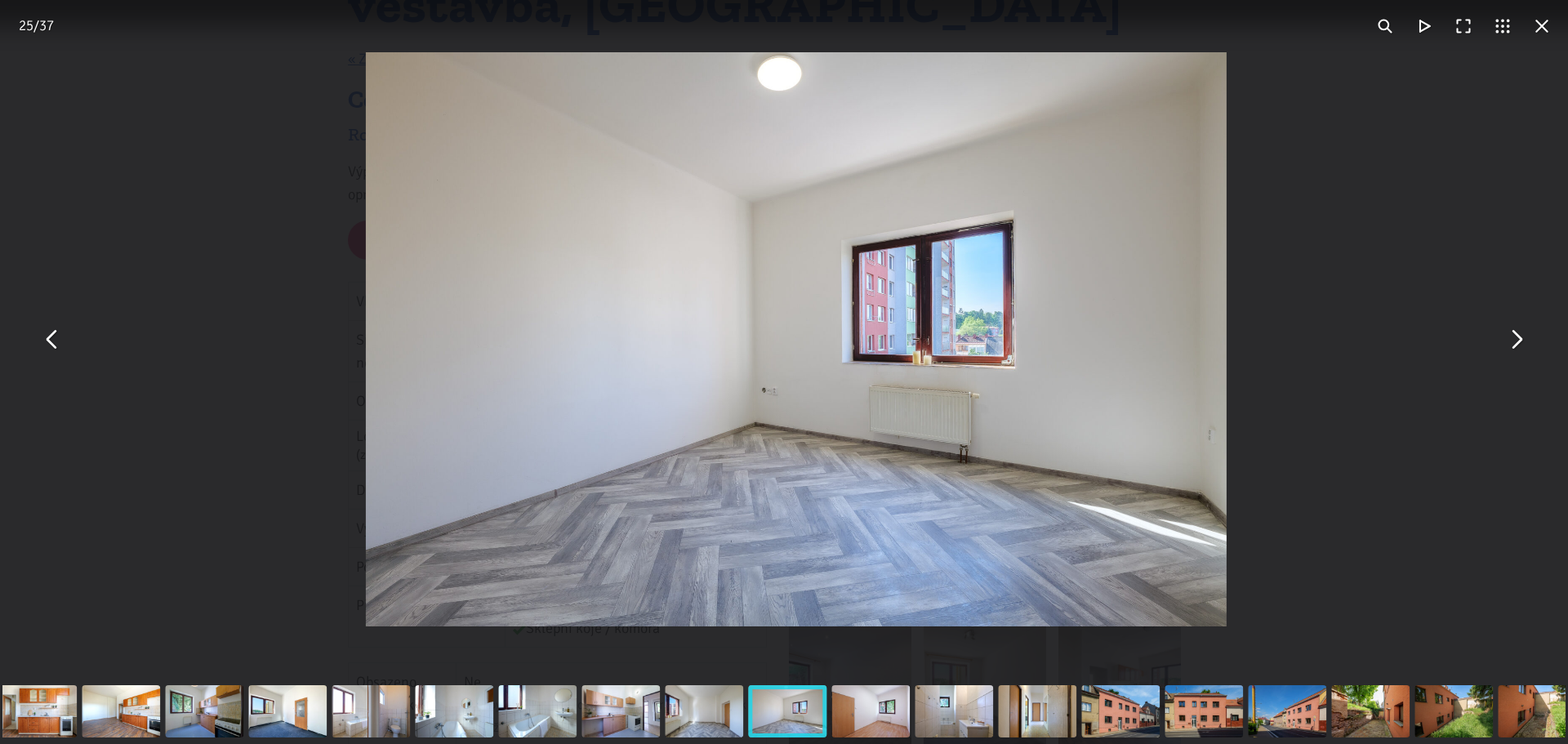
click at [1514, 336] on button "You can close this modal content with the ESC key" at bounding box center [1515, 339] width 39 height 39
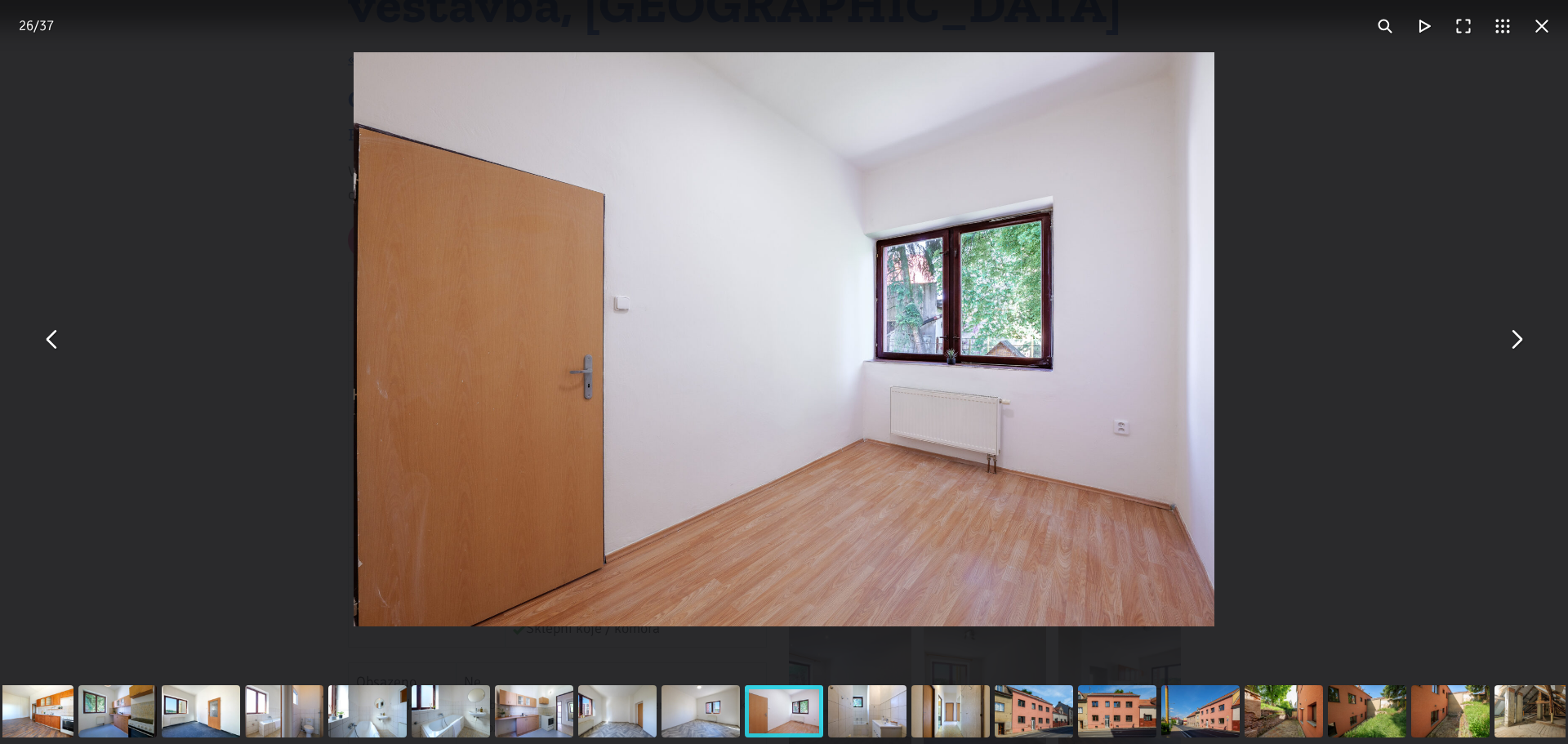
click at [1543, 24] on button "You can close this modal content with the ESC key" at bounding box center [1541, 26] width 39 height 39
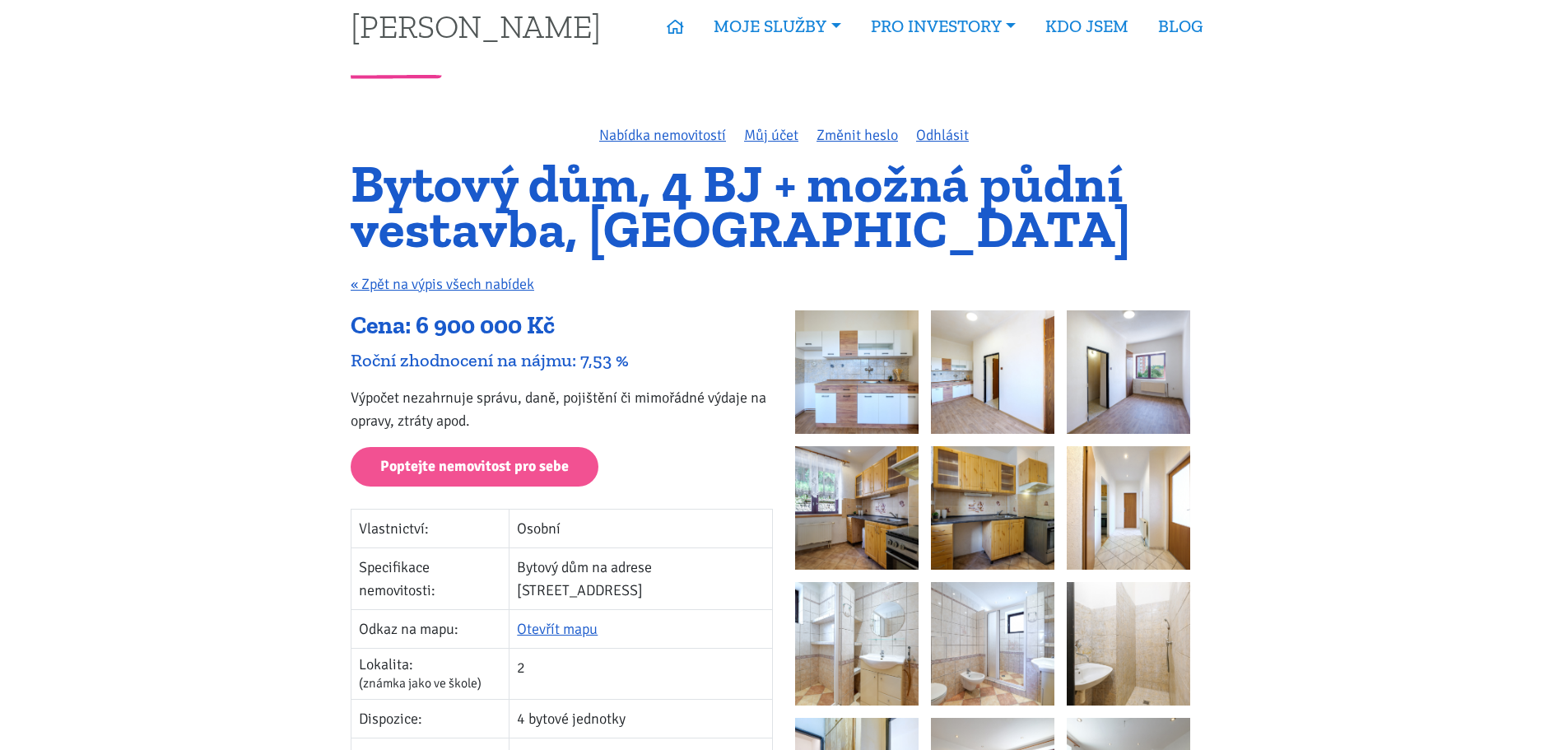
scroll to position [0, 0]
